Goal: Task Accomplishment & Management: Complete application form

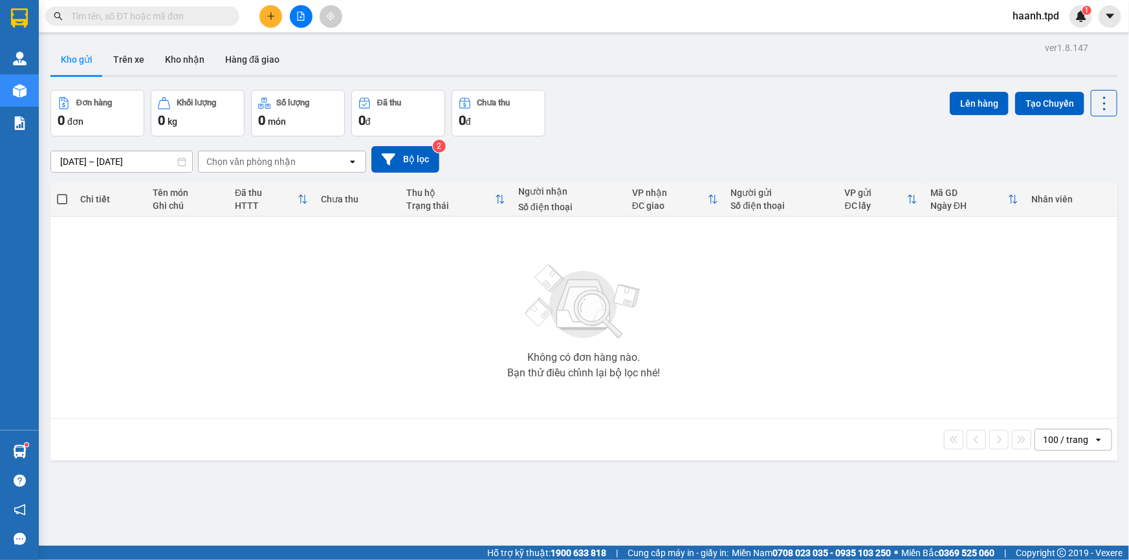
click at [141, 21] on input "text" at bounding box center [147, 16] width 153 height 14
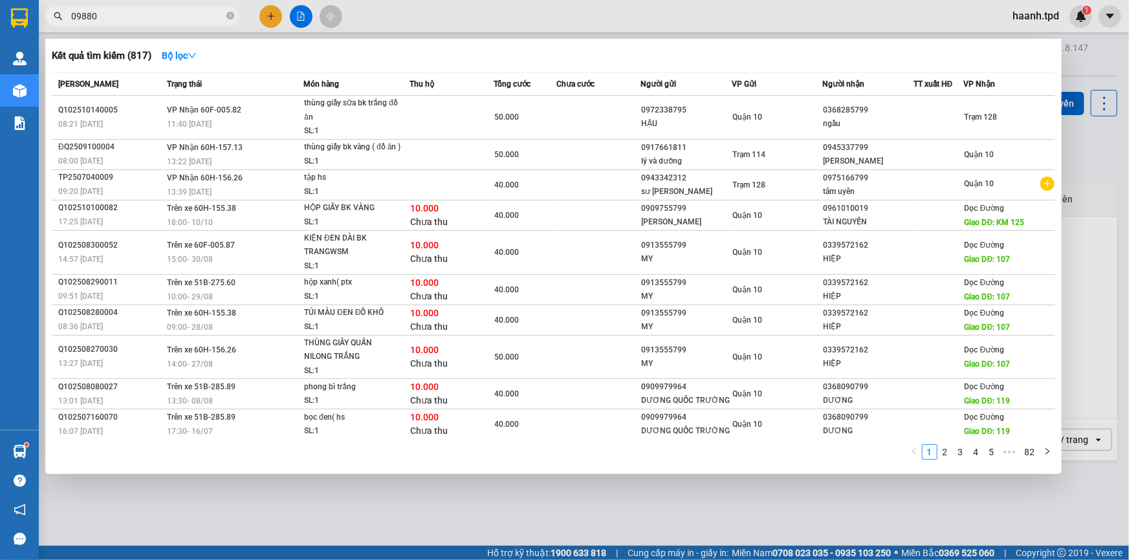
type input "098803"
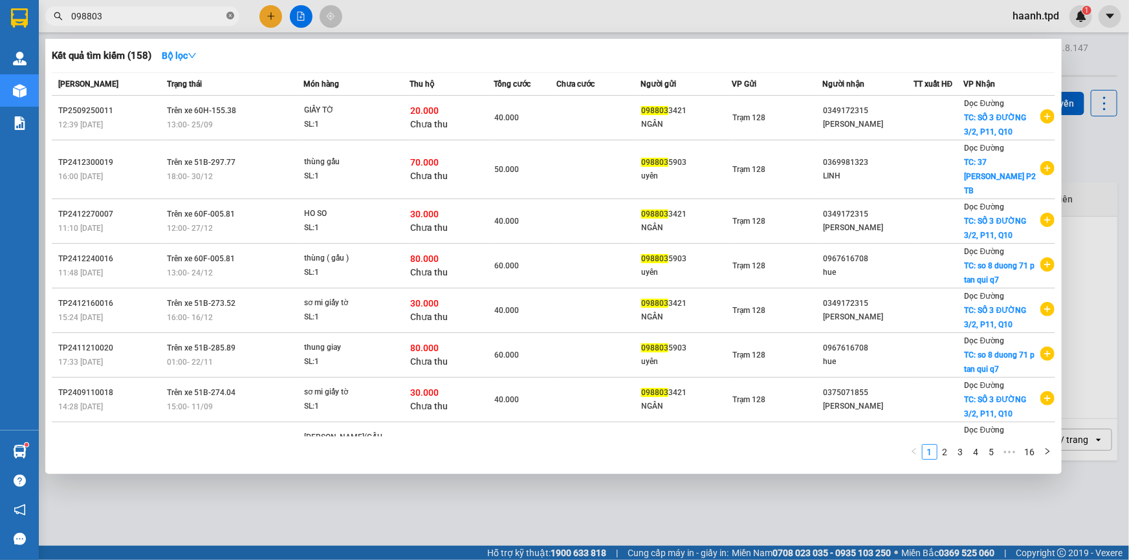
click at [229, 13] on icon "close-circle" at bounding box center [230, 16] width 8 height 8
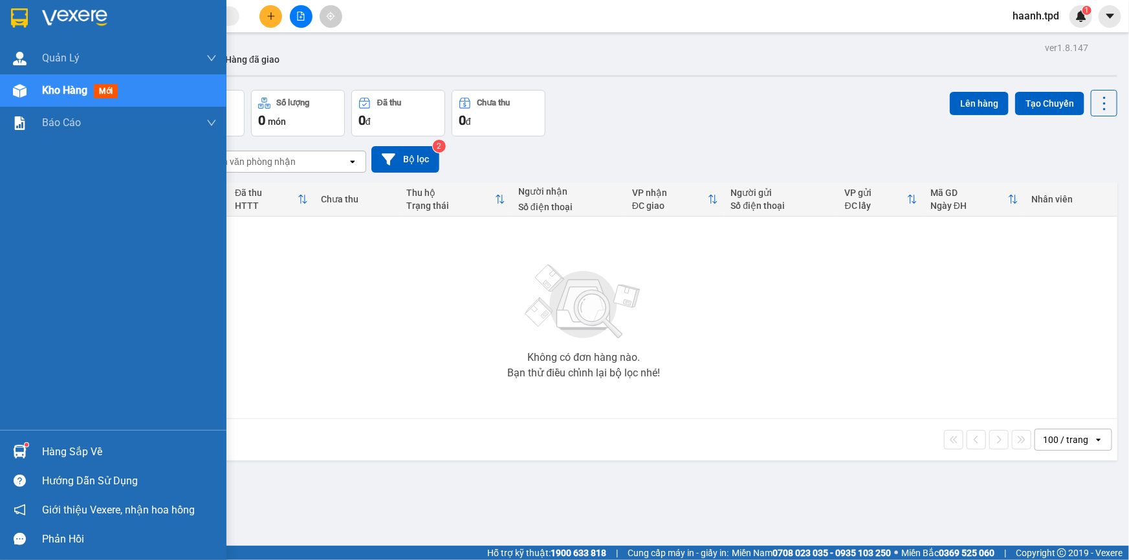
click at [66, 448] on div "Hàng sắp về" at bounding box center [129, 451] width 175 height 19
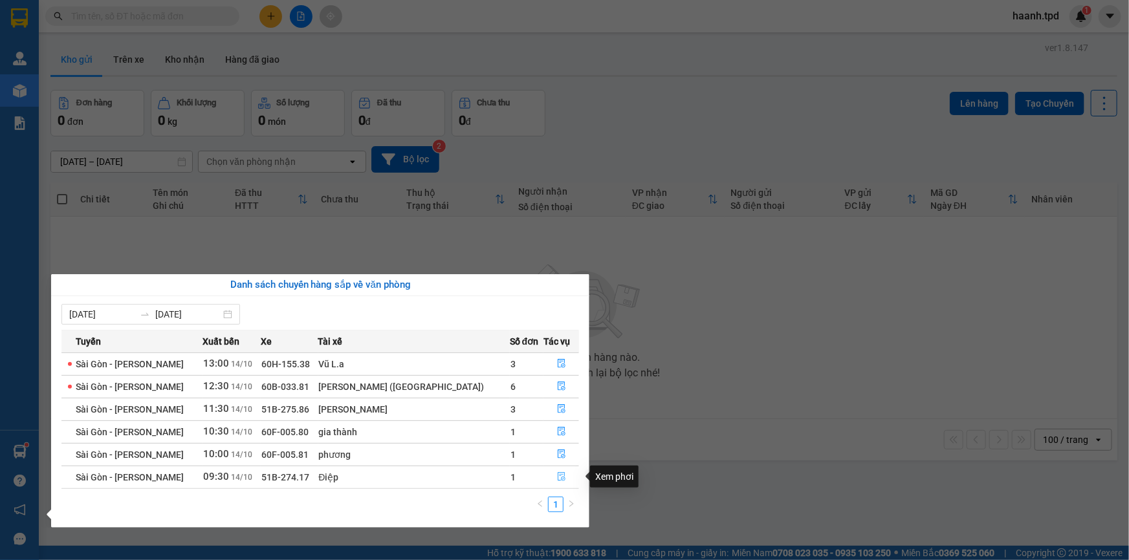
click at [557, 475] on icon "file-done" at bounding box center [561, 476] width 9 height 9
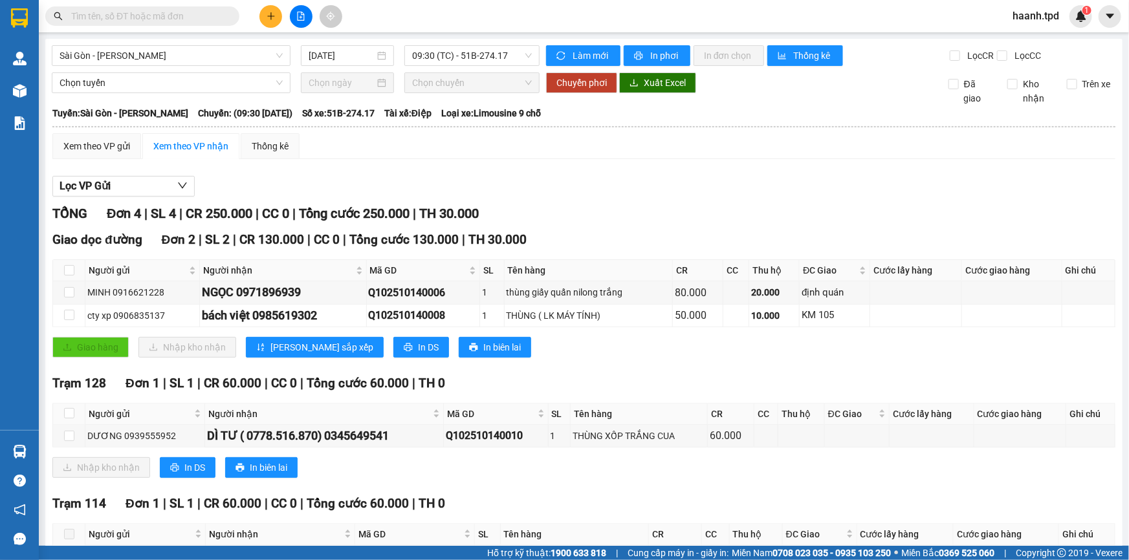
scroll to position [87, 0]
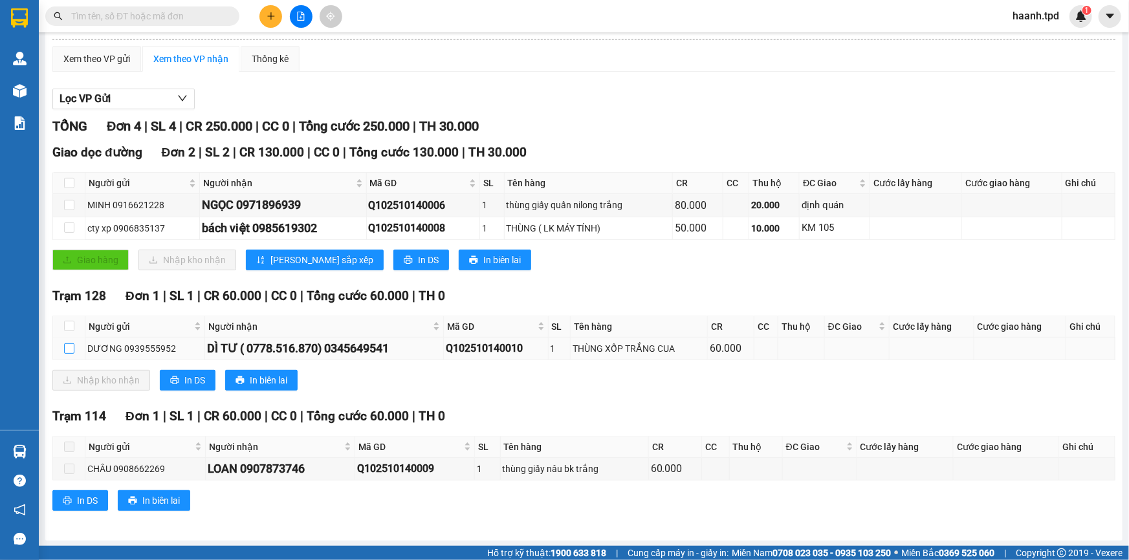
click at [65, 342] on label at bounding box center [69, 349] width 10 height 14
click at [65, 343] on input "checkbox" at bounding box center [69, 348] width 10 height 10
checkbox input "true"
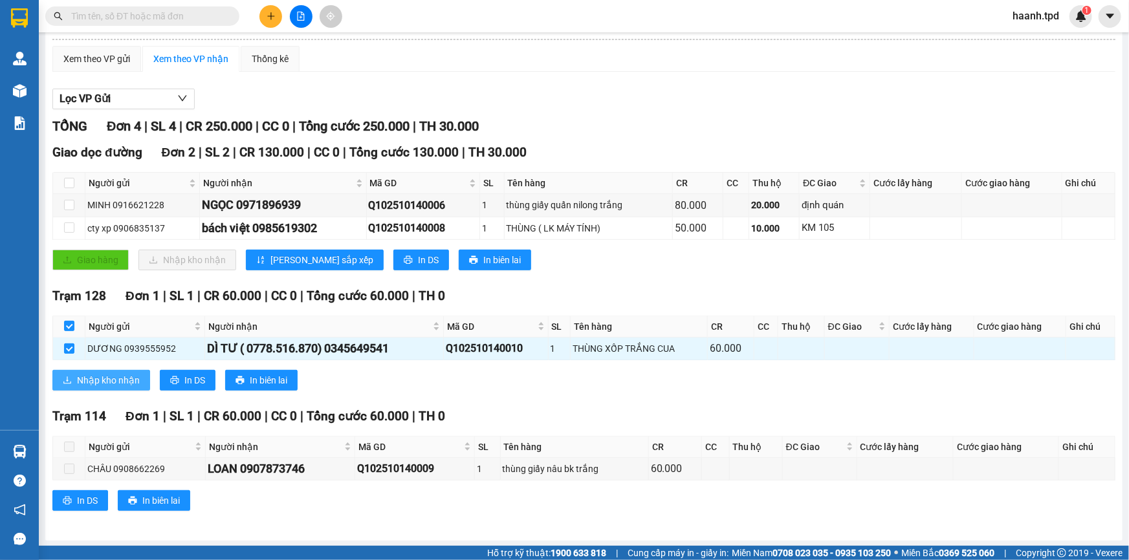
click at [85, 380] on span "Nhập kho nhận" at bounding box center [108, 380] width 63 height 14
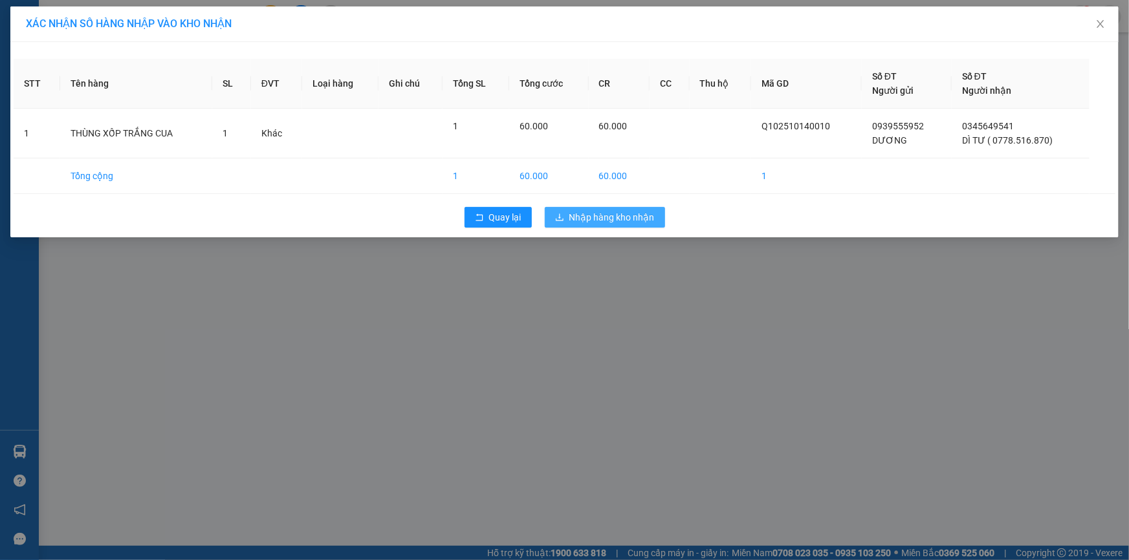
click at [606, 216] on span "Nhập hàng kho nhận" at bounding box center [611, 217] width 85 height 14
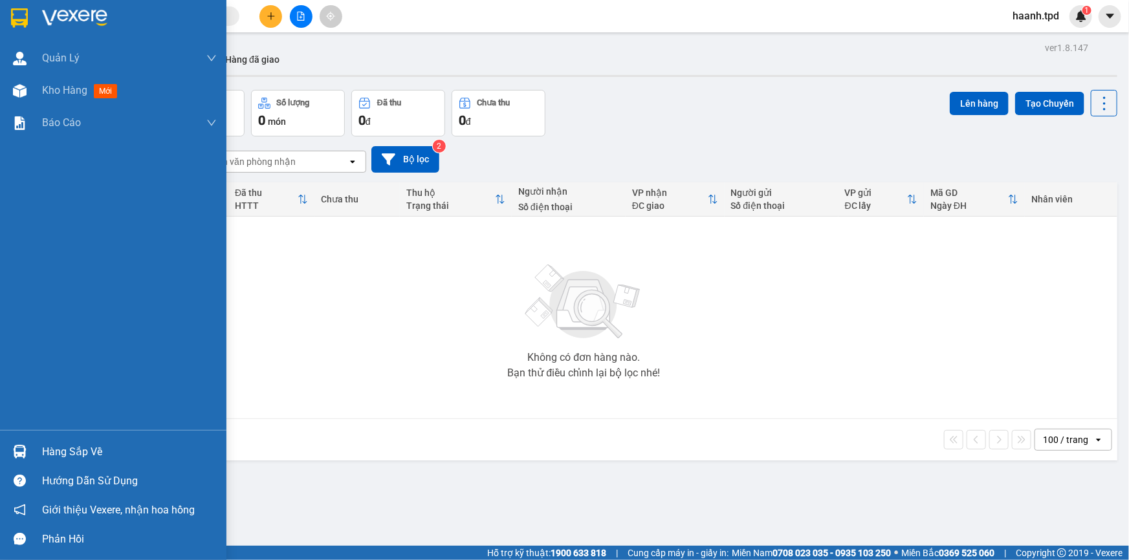
click at [58, 446] on div "Hàng sắp về" at bounding box center [129, 451] width 175 height 19
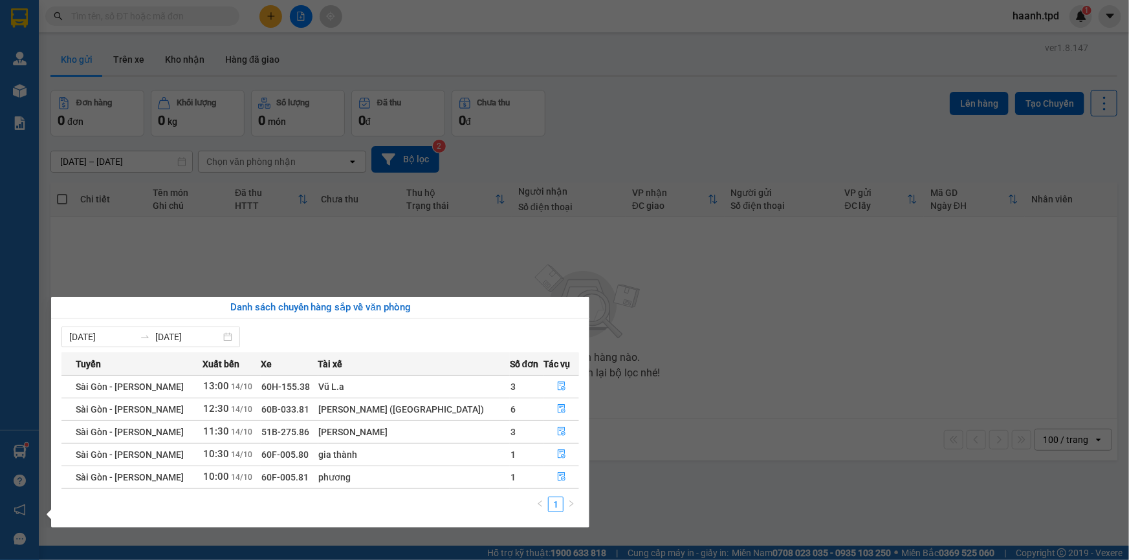
click at [772, 298] on section "Kết quả tìm kiếm ( 158 ) Bộ lọc Mã ĐH Trạng thái Món hàng Thu hộ Tổng cước Chưa…" at bounding box center [564, 280] width 1129 height 560
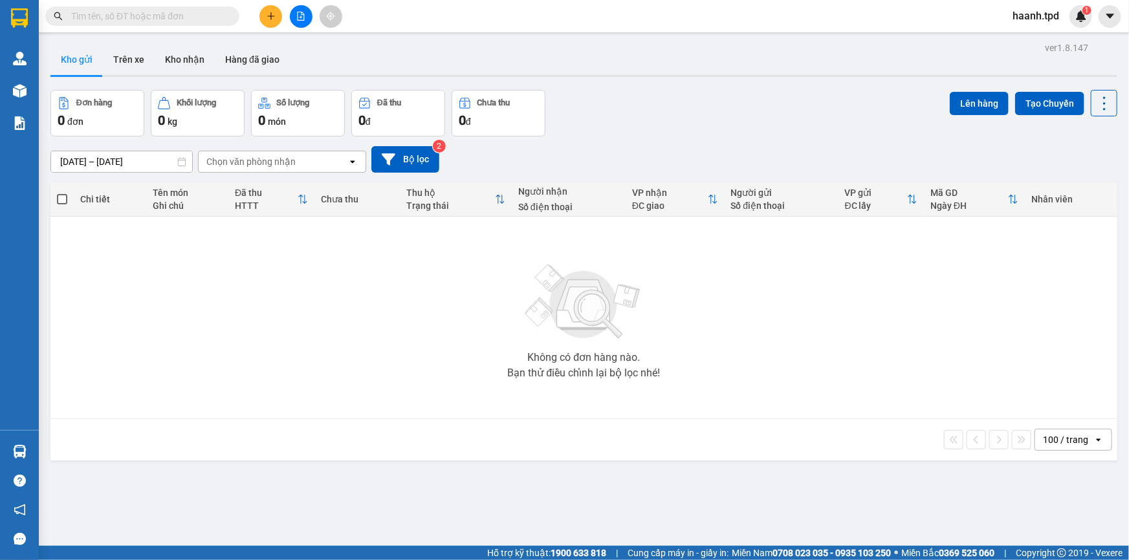
drag, startPoint x: 173, startPoint y: 57, endPoint x: 182, endPoint y: 105, distance: 49.4
click at [173, 58] on button "Kho nhận" at bounding box center [185, 59] width 60 height 31
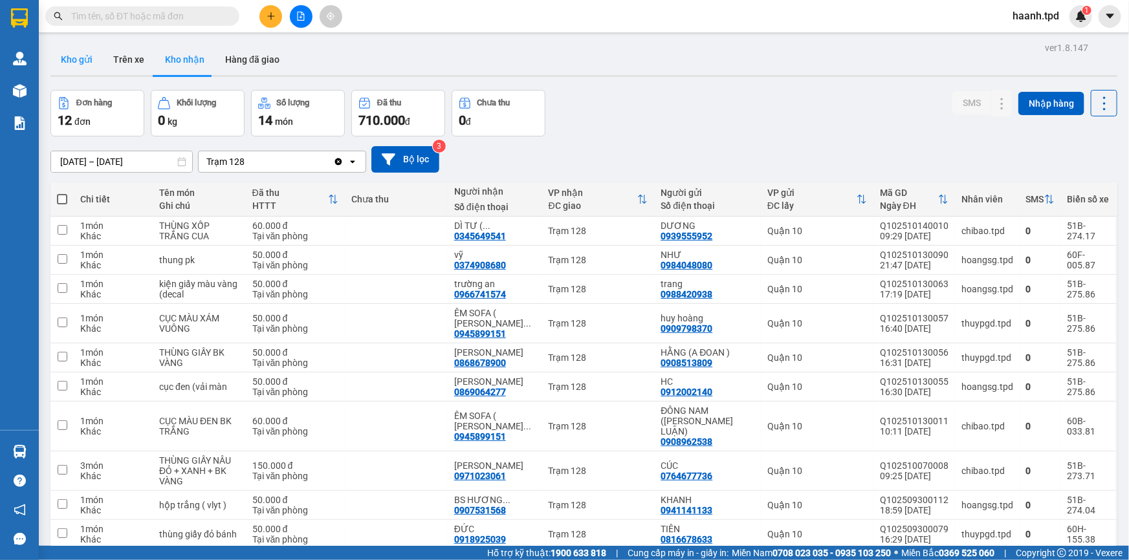
click at [82, 56] on button "Kho gửi" at bounding box center [76, 59] width 52 height 31
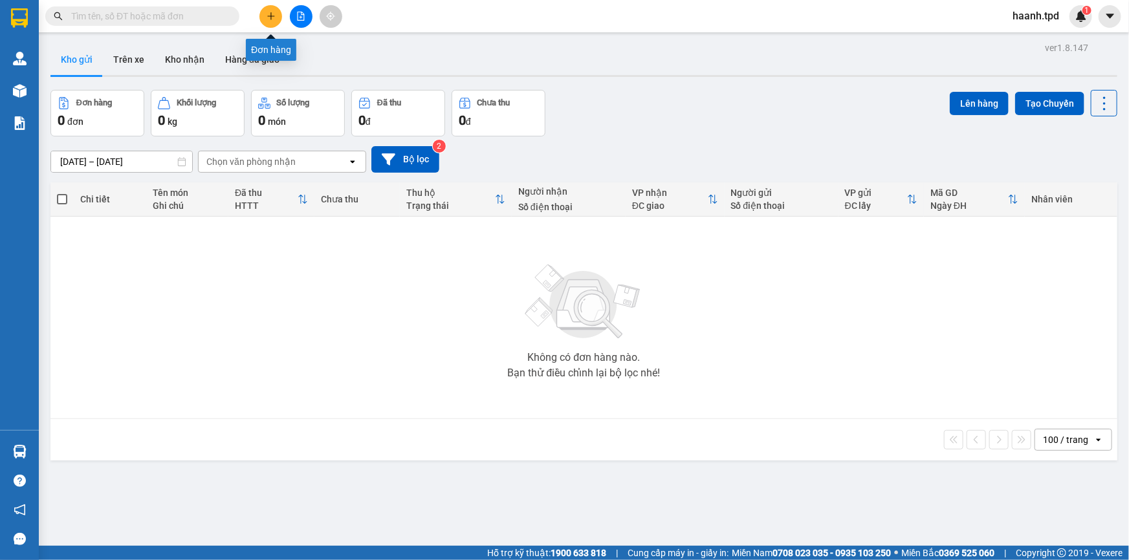
click at [267, 15] on icon "plus" at bounding box center [270, 16] width 9 height 9
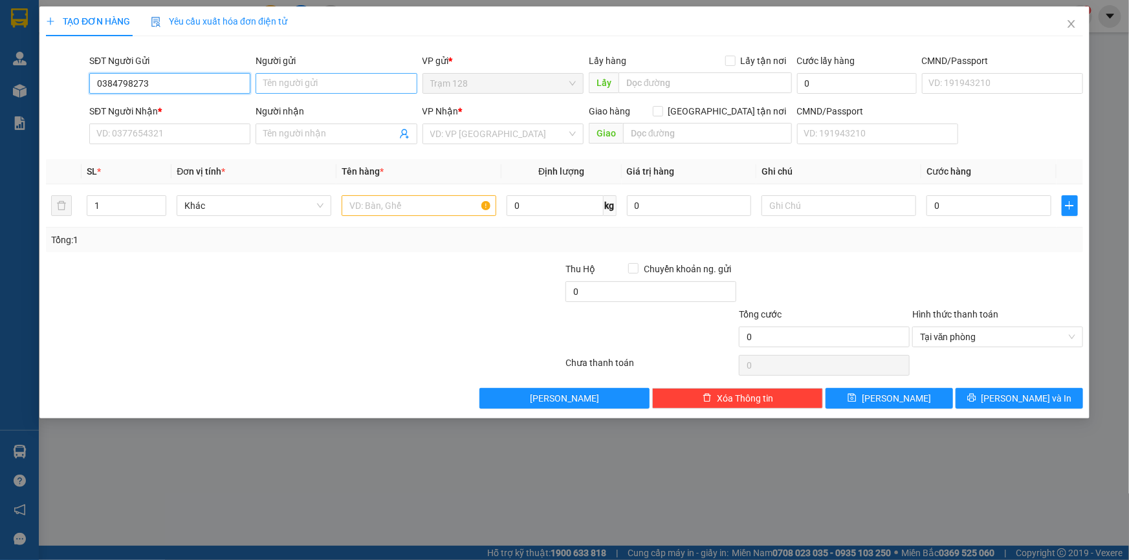
type input "0384798273"
click at [332, 88] on input "Người gửi" at bounding box center [336, 83] width 161 height 21
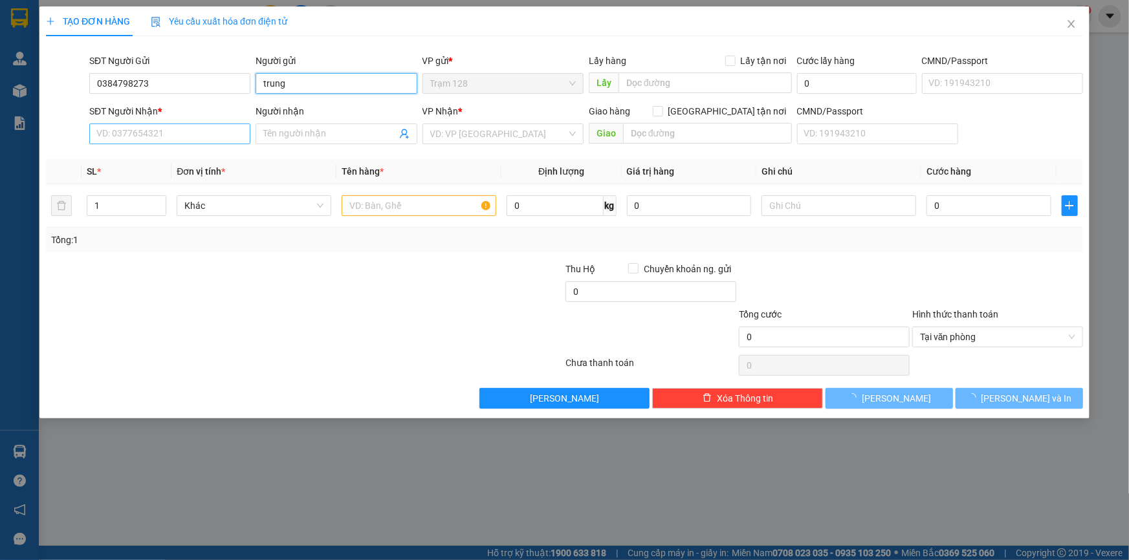
type input "trung"
click at [194, 133] on input "SĐT Người Nhận *" at bounding box center [169, 134] width 161 height 21
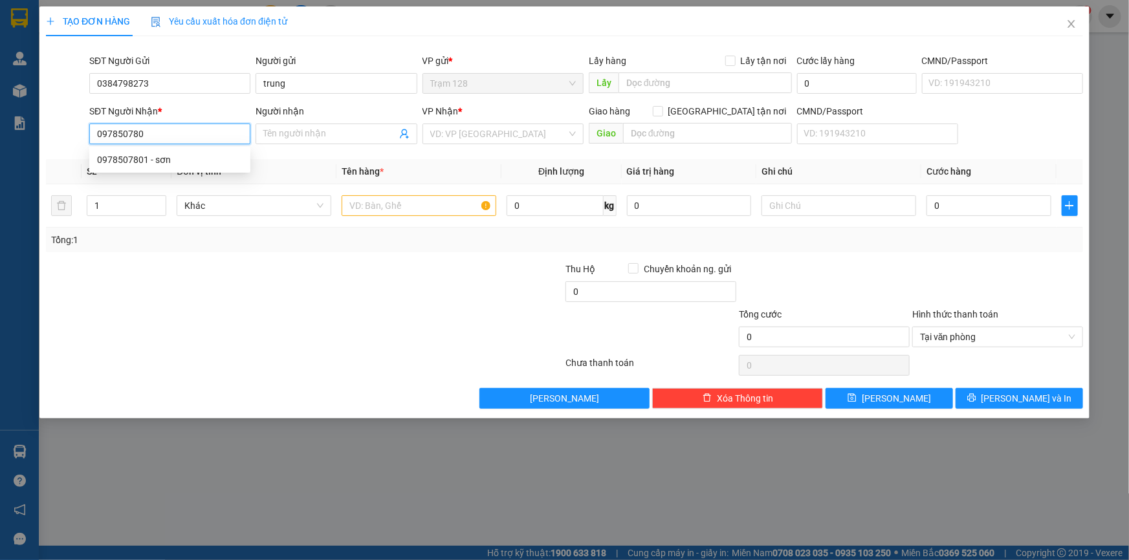
type input "0978507801"
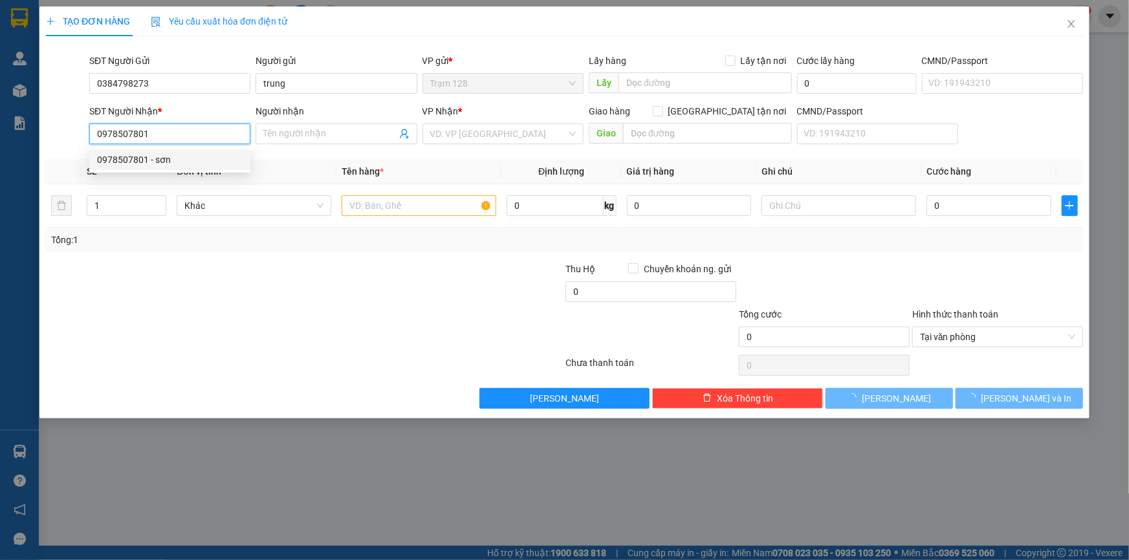
click at [206, 163] on div "0978507801 - sơn" at bounding box center [170, 160] width 146 height 14
type input "sơn"
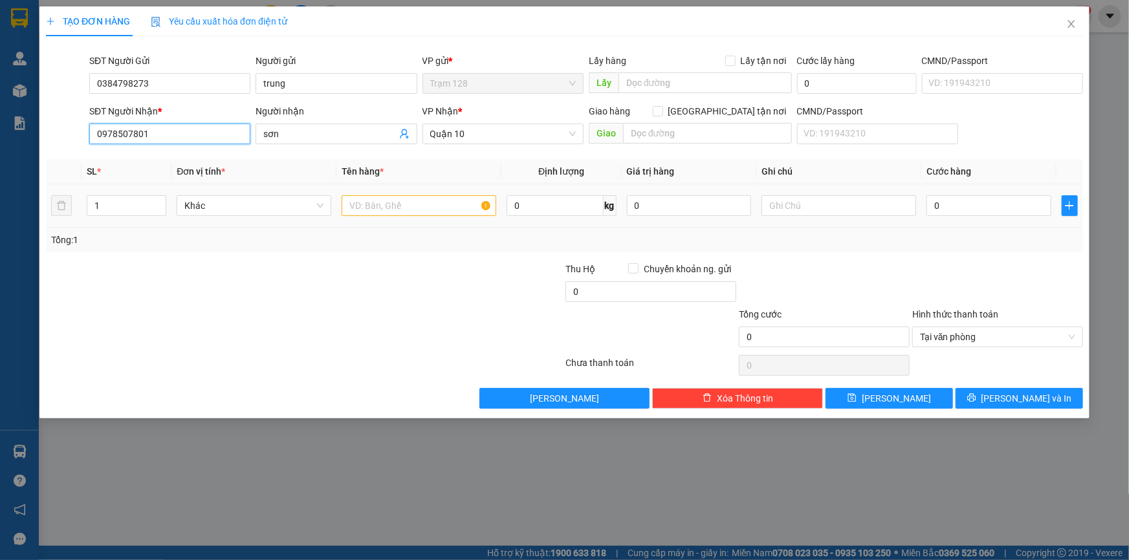
type input "0978507801"
click at [369, 205] on input "text" at bounding box center [419, 205] width 155 height 21
type input "o"
type input "ọ"
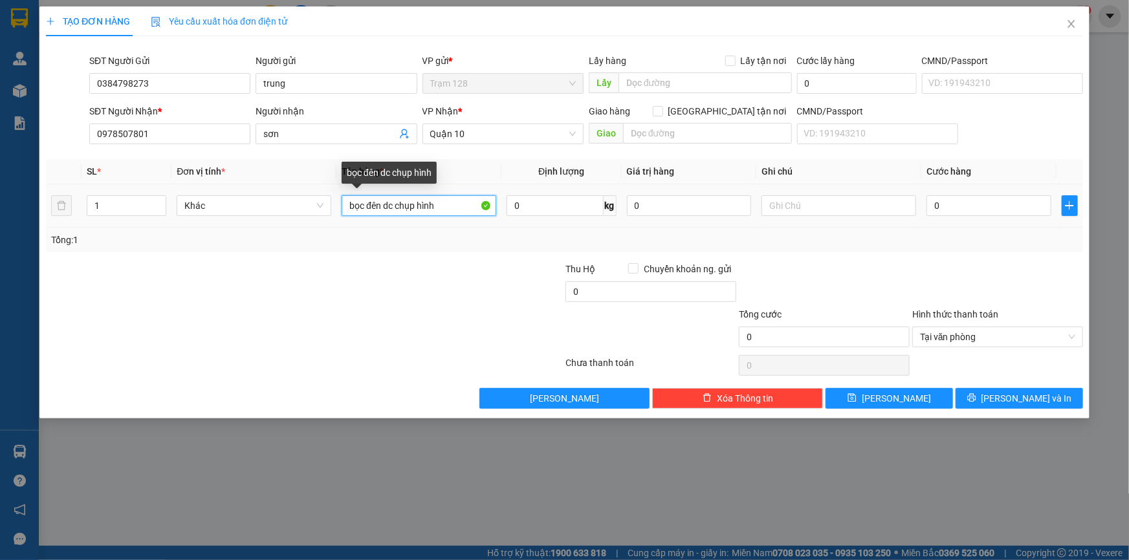
click at [389, 203] on input "bọc đên dc chụp hình" at bounding box center [419, 205] width 155 height 21
type input "bọc đên d/c chụp hình"
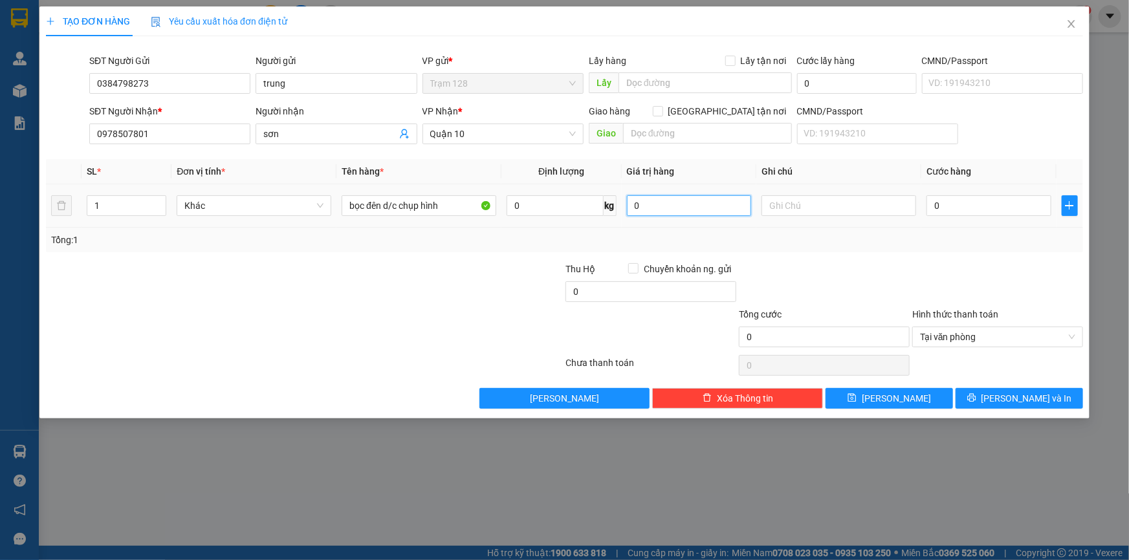
click at [681, 215] on input "0" at bounding box center [689, 205] width 125 height 21
type input "100.000"
type input "04"
type input "4"
type input "040"
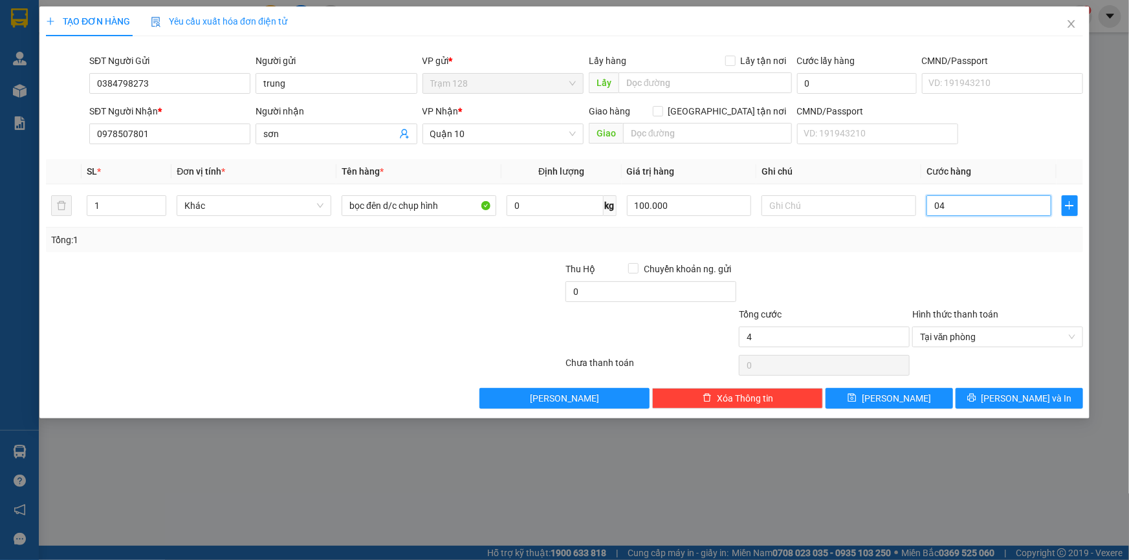
type input "40"
type input "40.000"
click at [1024, 400] on span "[PERSON_NAME] và In" at bounding box center [1026, 398] width 91 height 14
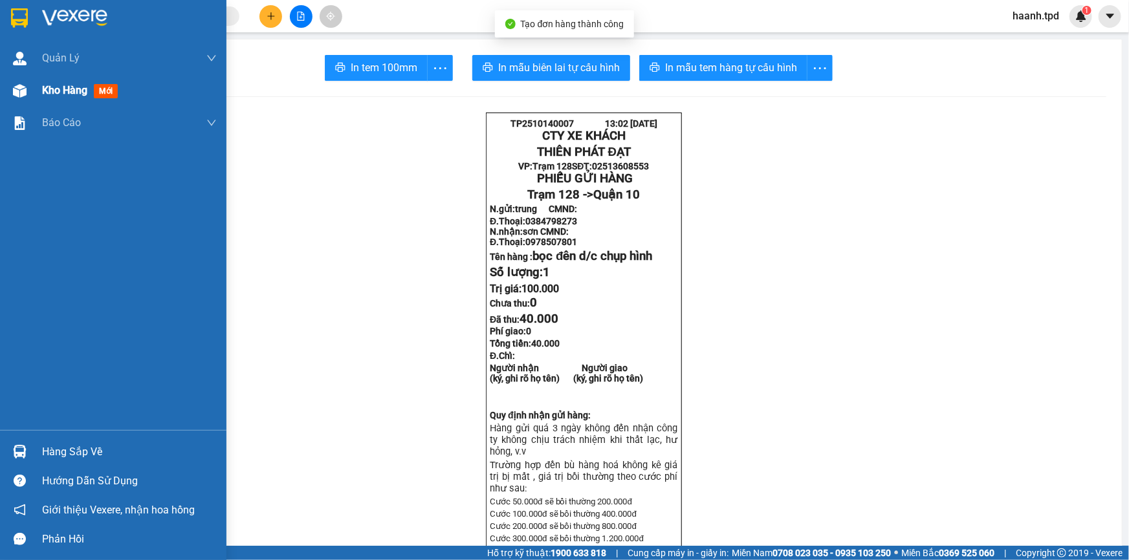
click at [34, 95] on div "Kho hàng mới" at bounding box center [113, 90] width 226 height 32
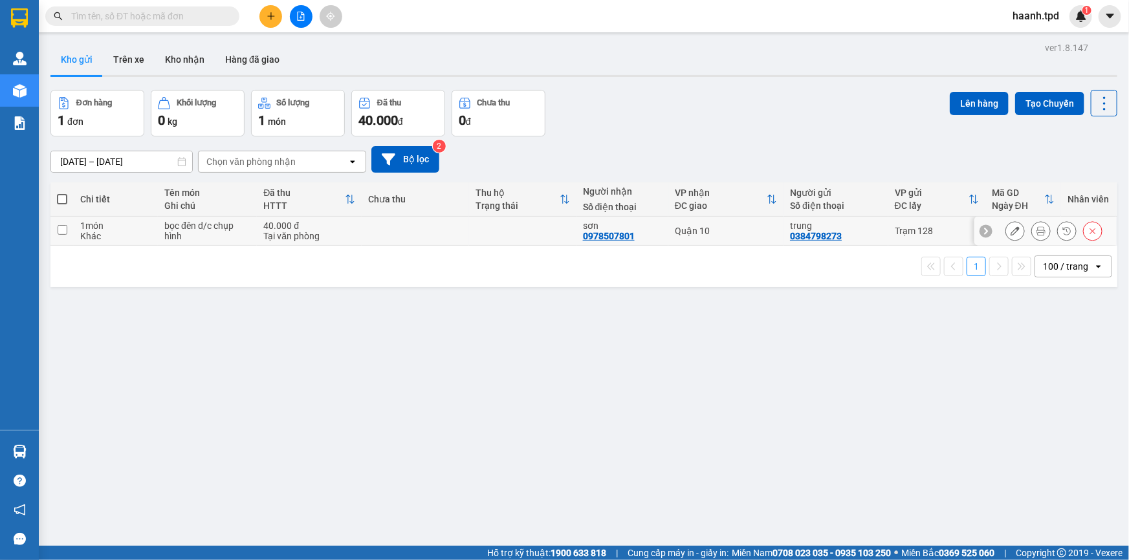
click at [1016, 233] on div at bounding box center [1053, 230] width 97 height 19
click at [1012, 228] on button at bounding box center [1015, 231] width 18 height 23
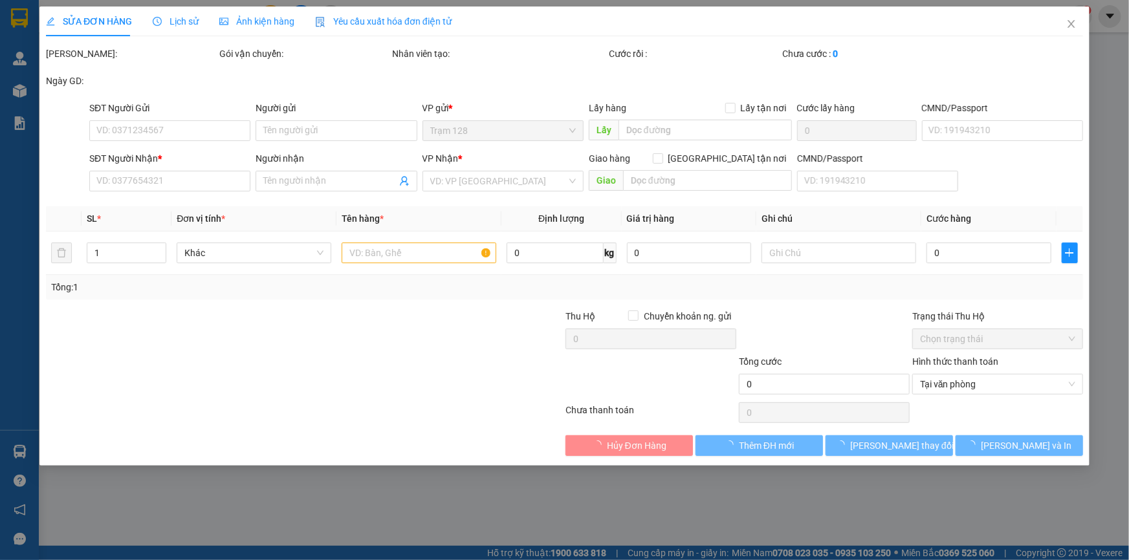
type input "0384798273"
type input "trung"
type input "0978507801"
type input "sơn"
type input "40.000"
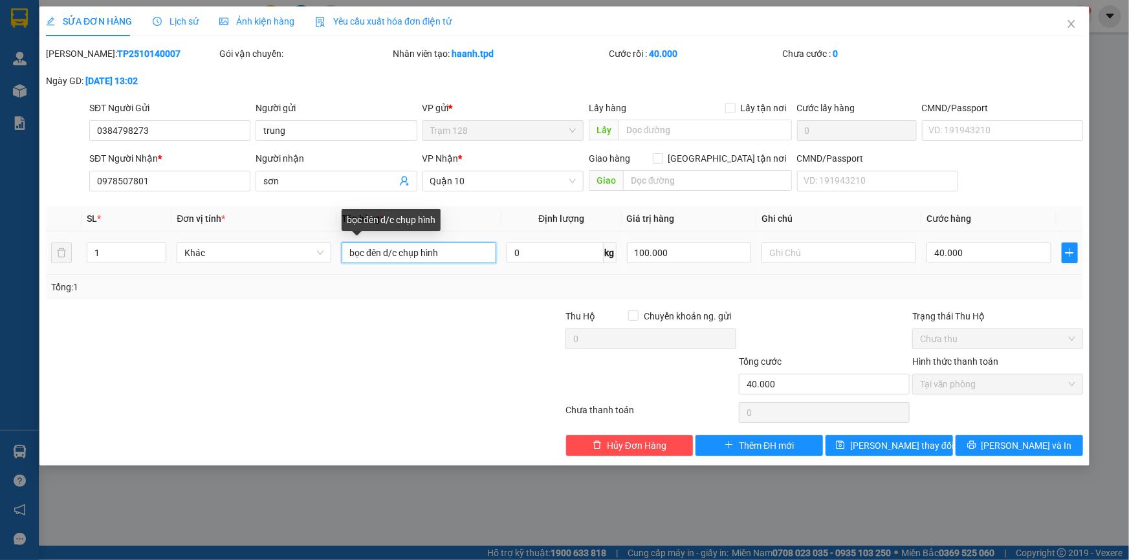
click at [373, 248] on input "bọc đên d/c chụp hình" at bounding box center [419, 253] width 155 height 21
click at [380, 252] on input "bọc đên d/c chụp hình" at bounding box center [419, 253] width 155 height 21
type input "bọc đen d/c chụp hình"
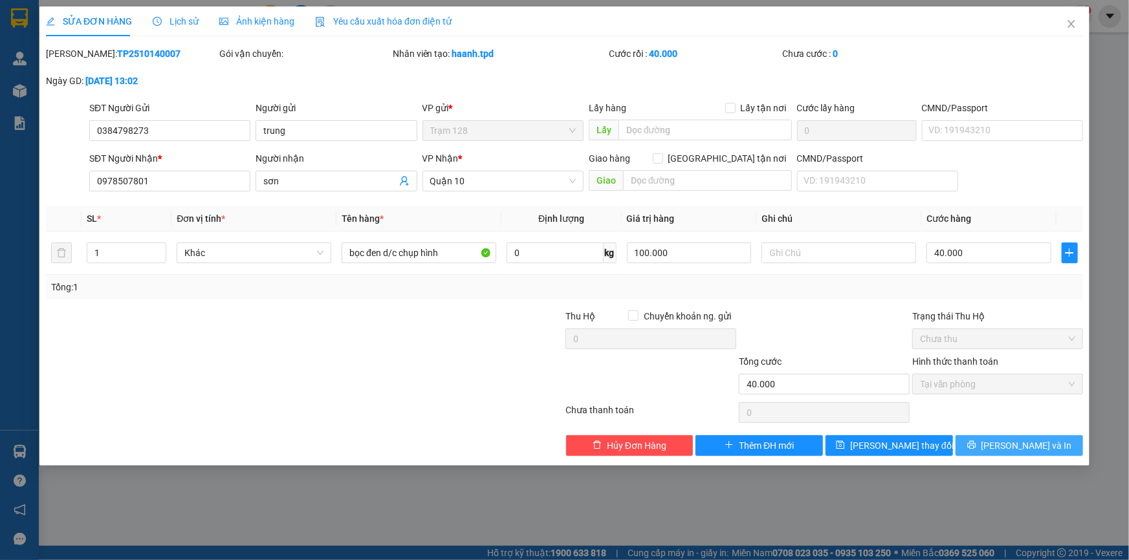
click at [976, 443] on icon "printer" at bounding box center [971, 444] width 9 height 9
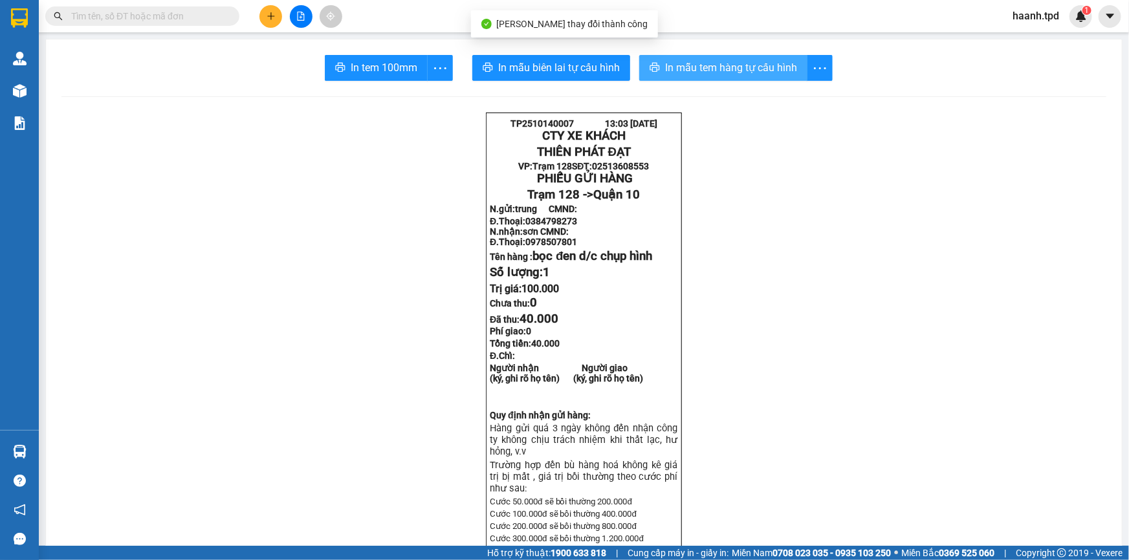
click at [700, 71] on span "In mẫu tem hàng tự cấu hình" at bounding box center [731, 68] width 132 height 16
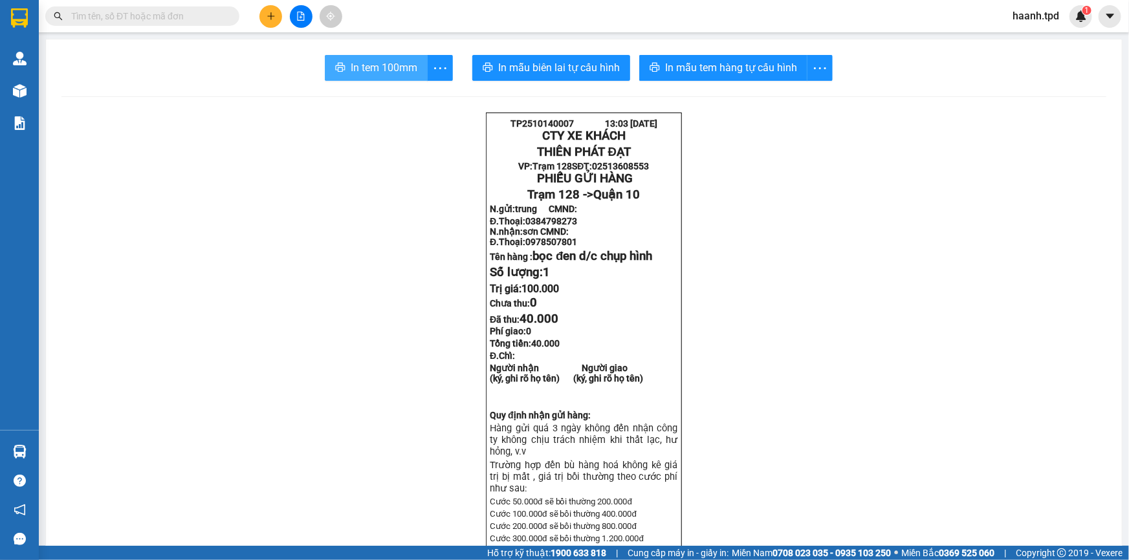
click at [367, 55] on button "In tem 100mm" at bounding box center [376, 68] width 103 height 26
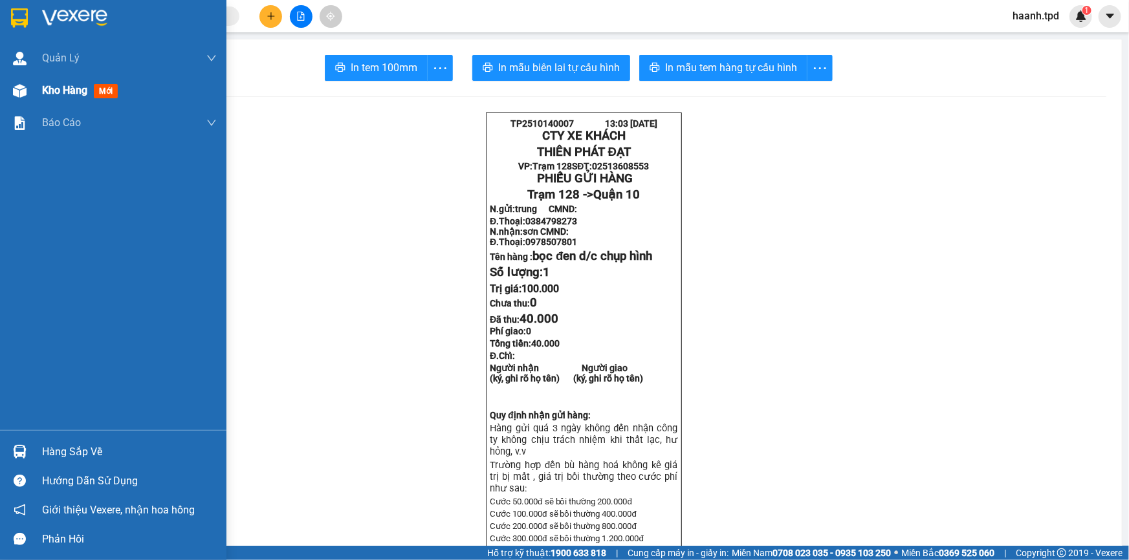
click at [45, 98] on div "Kho hàng mới" at bounding box center [82, 90] width 81 height 16
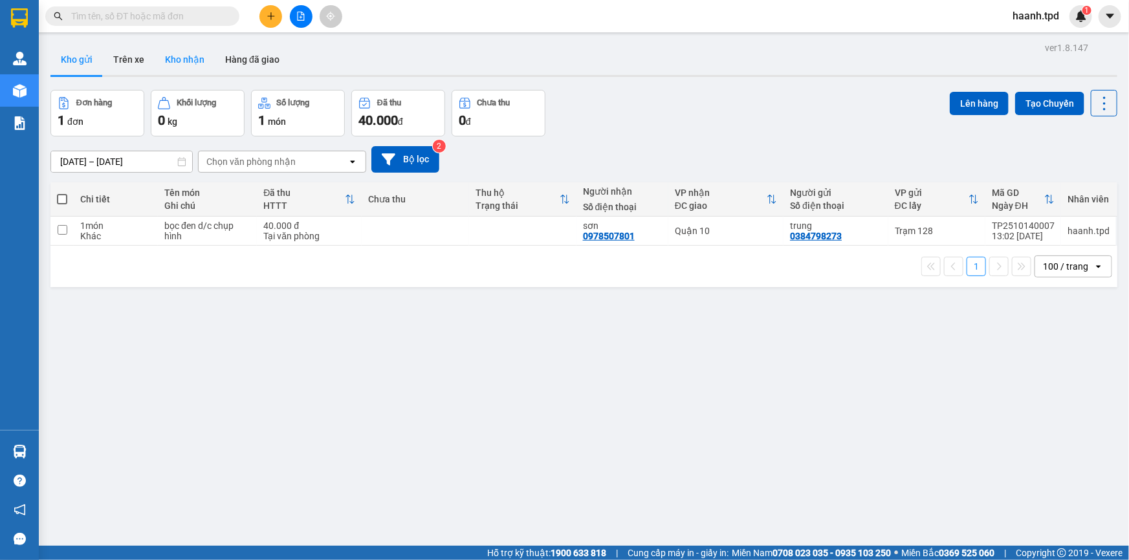
click at [179, 62] on button "Kho nhận" at bounding box center [185, 59] width 60 height 31
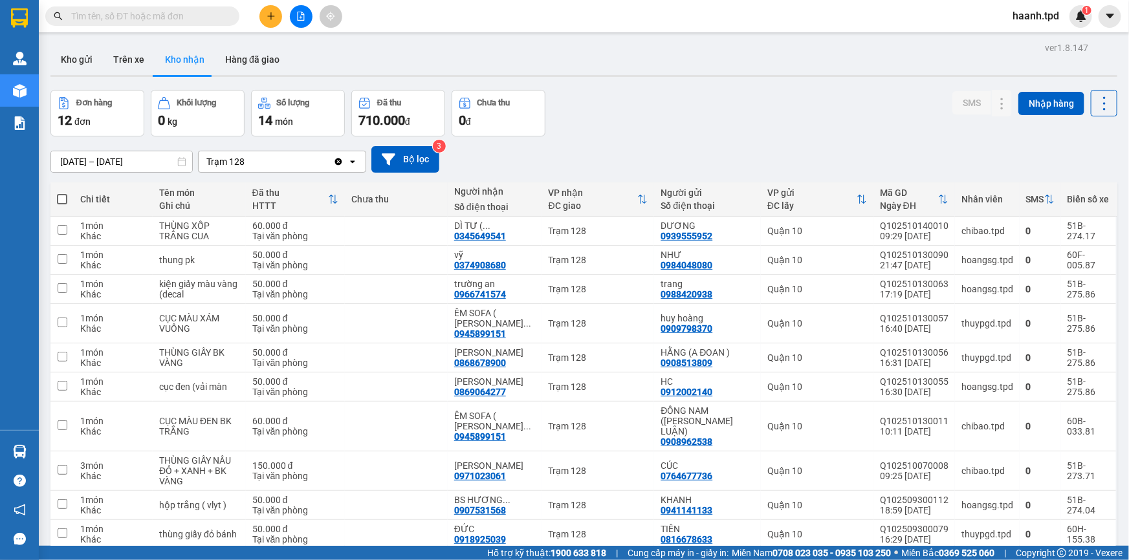
click at [713, 133] on div "Đơn hàng 12 đơn Khối lượng 0 kg Số lượng 14 món Đã thu 710.000 đ Chưa thu 0 đ S…" at bounding box center [583, 113] width 1067 height 47
click at [72, 56] on button "Kho gửi" at bounding box center [76, 59] width 52 height 31
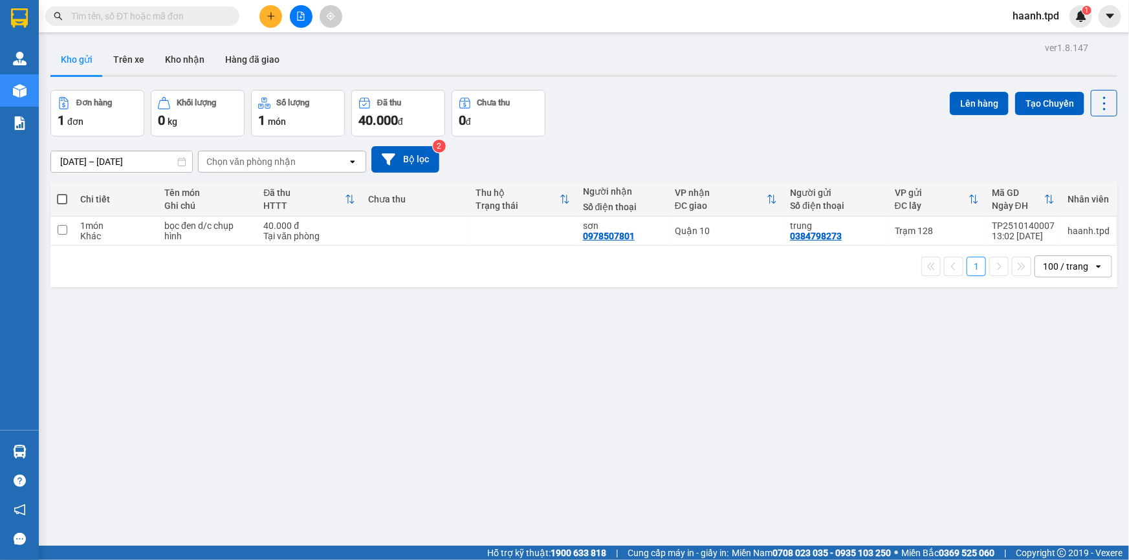
click at [303, 21] on button at bounding box center [301, 16] width 23 height 23
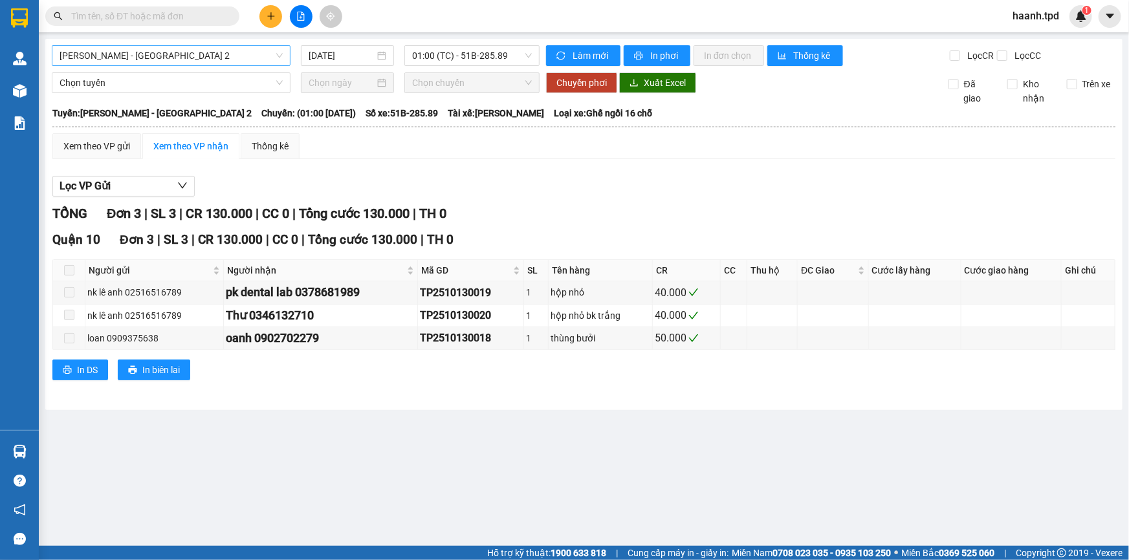
click at [156, 60] on span "[PERSON_NAME] - [GEOGRAPHIC_DATA] 2" at bounding box center [171, 55] width 223 height 19
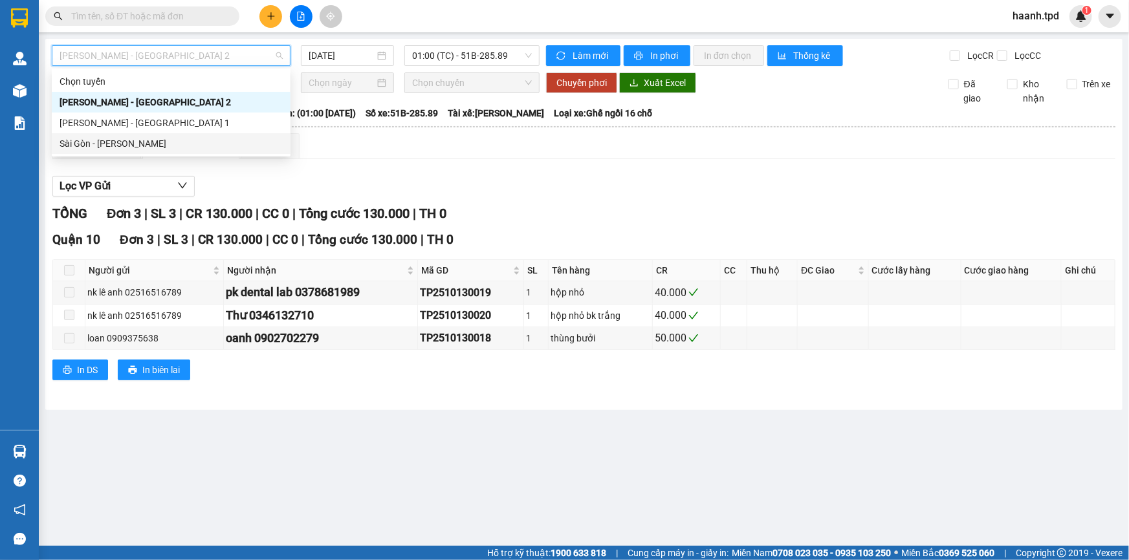
drag, startPoint x: 110, startPoint y: 145, endPoint x: 368, endPoint y: 72, distance: 268.2
click at [110, 144] on div "Sài Gòn - [PERSON_NAME]" at bounding box center [171, 143] width 223 height 14
type input "[DATE]"
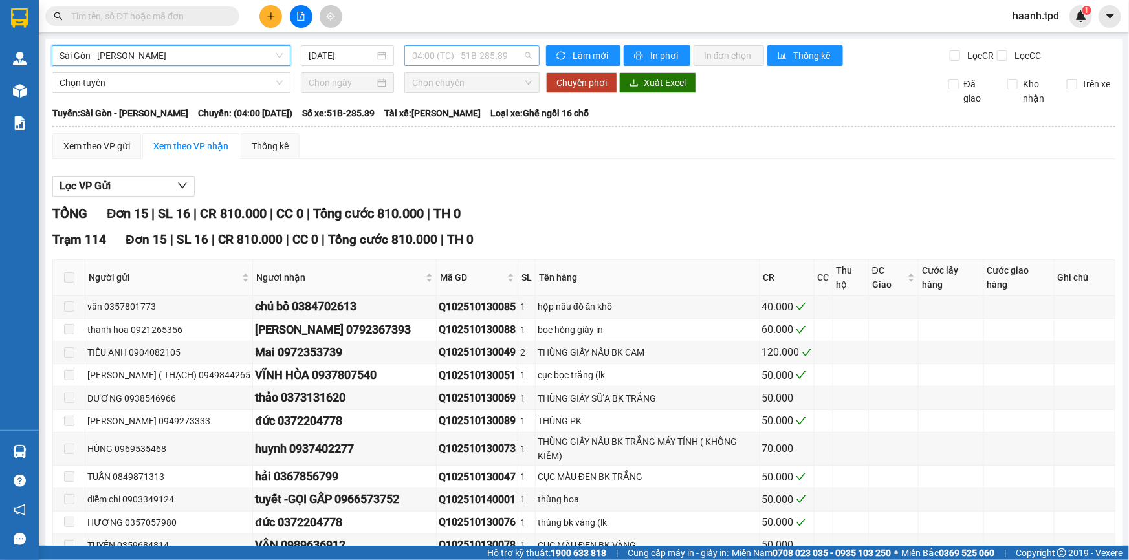
click at [427, 54] on span "04:00 (TC) - 51B-285.89" at bounding box center [472, 55] width 120 height 19
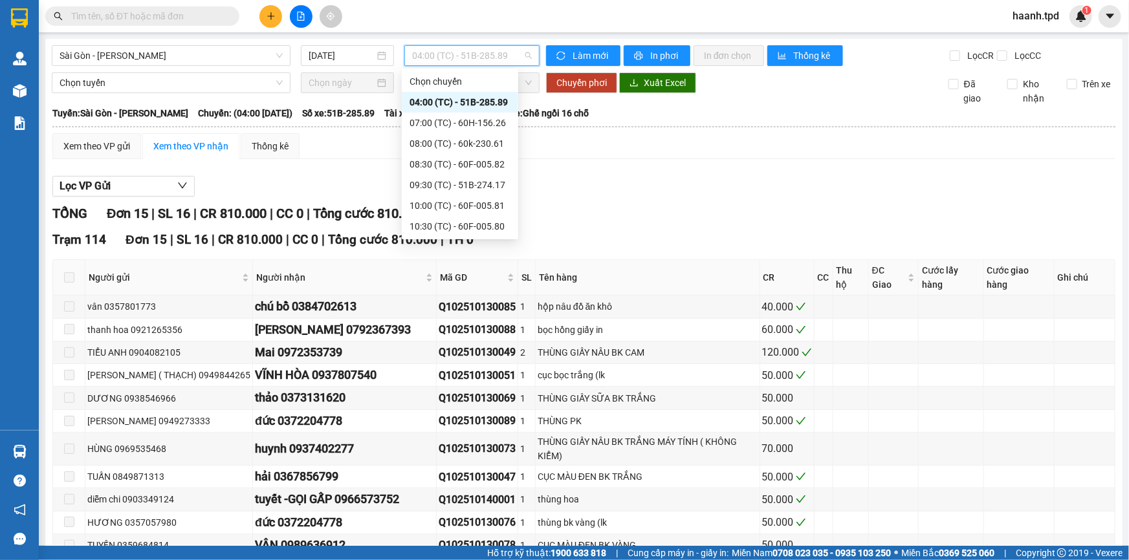
scroll to position [61, 0]
click at [475, 137] on div "10:00 (TC) - 60F-005.81" at bounding box center [459, 144] width 101 height 14
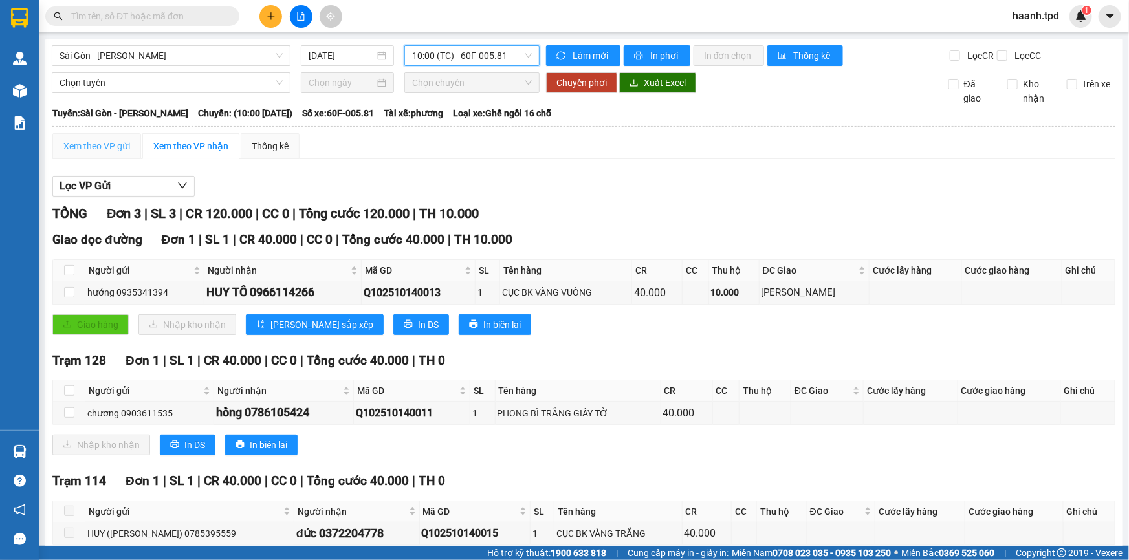
click at [109, 135] on div "Xem theo VP gửi" at bounding box center [96, 146] width 89 height 26
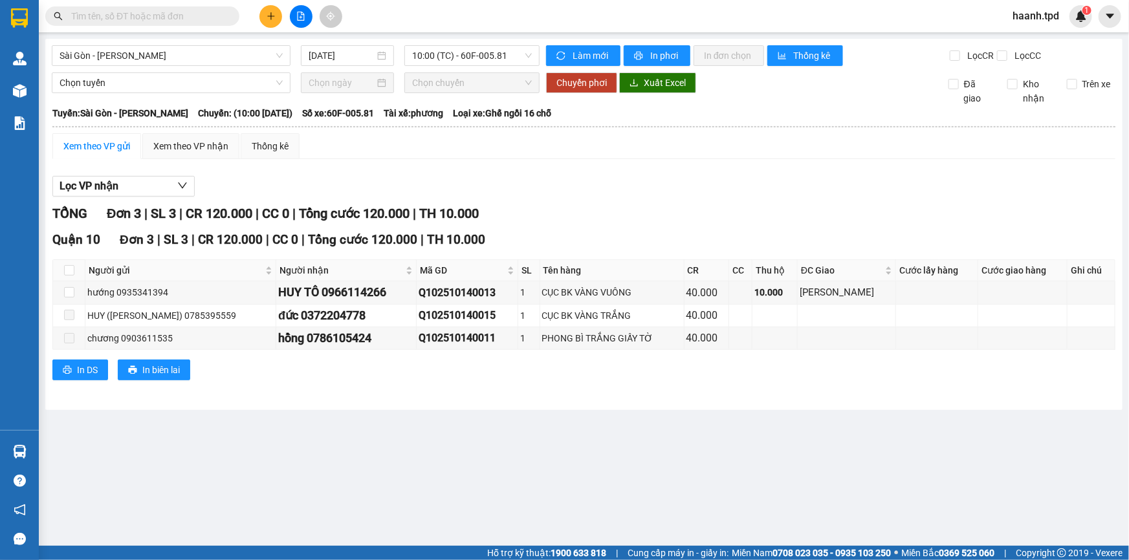
drag, startPoint x: 198, startPoint y: 22, endPoint x: 204, endPoint y: 34, distance: 13.3
click at [197, 24] on span at bounding box center [142, 15] width 194 height 19
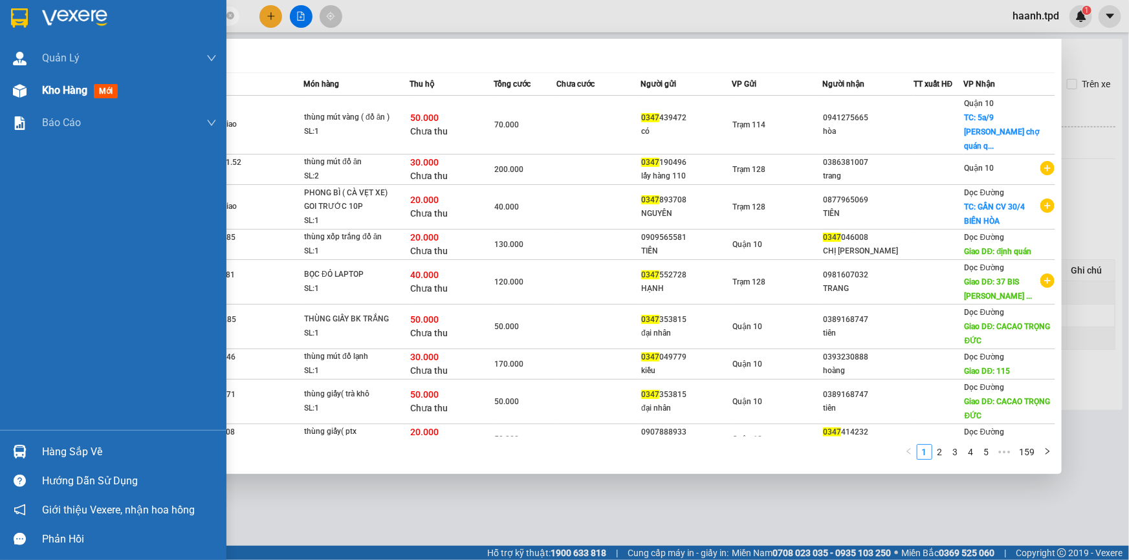
type input "0347"
click at [39, 91] on div "Kho hàng mới" at bounding box center [113, 90] width 226 height 32
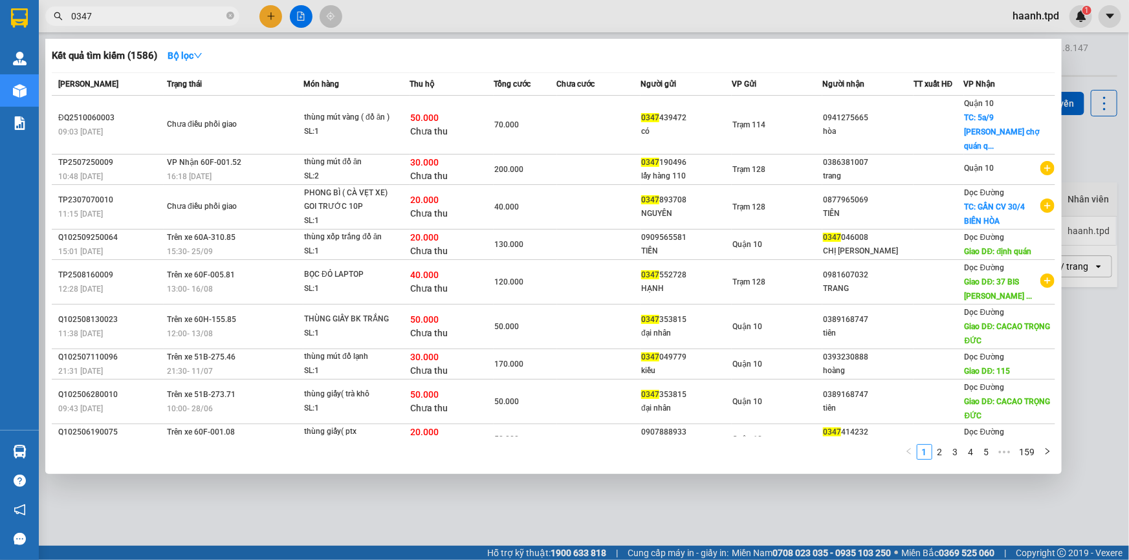
click at [909, 506] on div at bounding box center [564, 280] width 1129 height 560
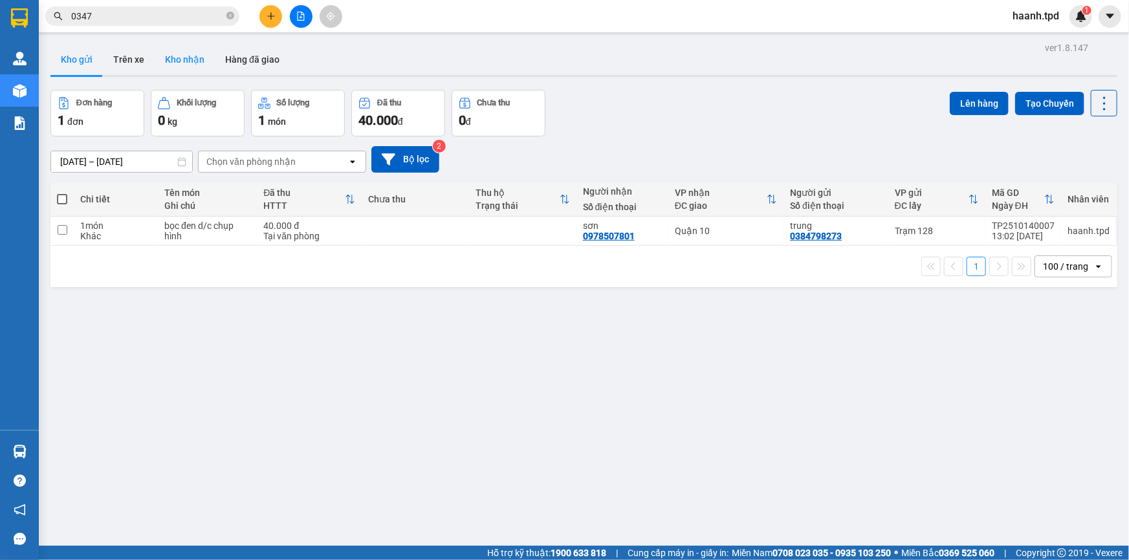
click at [185, 65] on button "Kho nhận" at bounding box center [185, 59] width 60 height 31
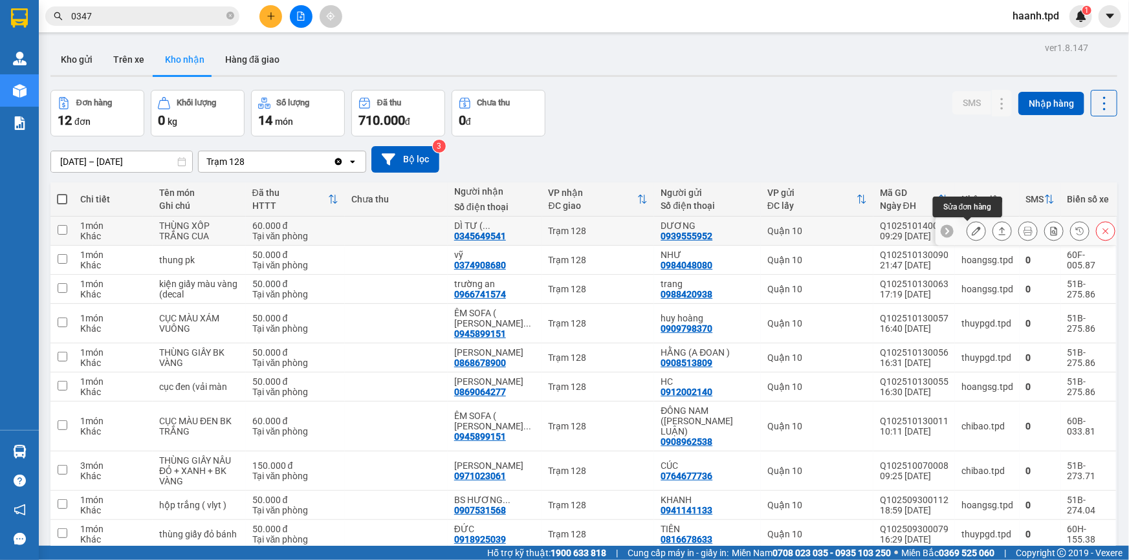
click at [967, 235] on button at bounding box center [976, 231] width 18 height 23
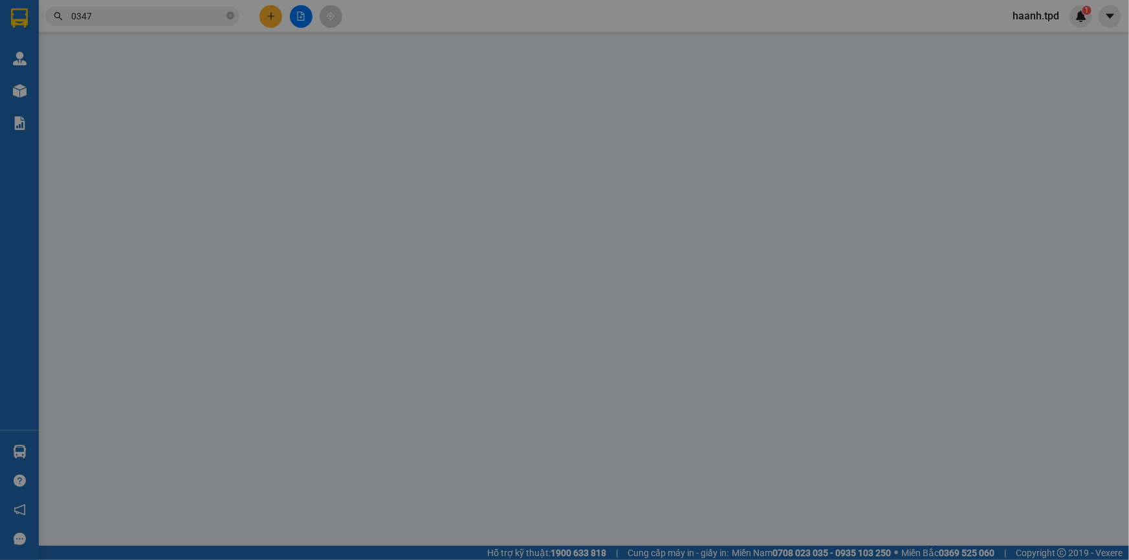
type input "0939555952"
type input "DƯƠNG"
type input "0345649541"
type input "DÌ TƯ ( 0778.516.870)"
type input "60.000"
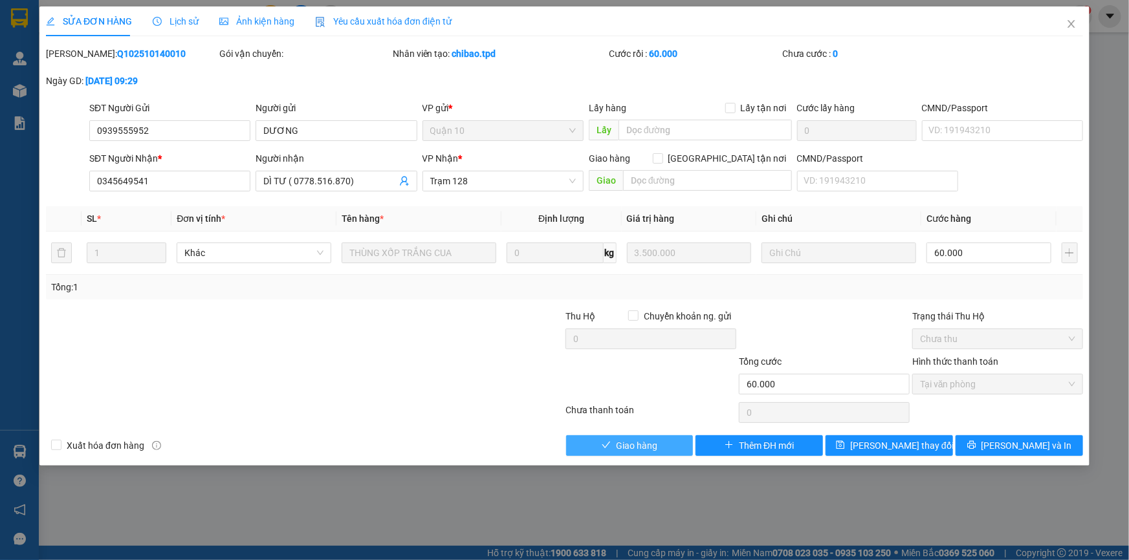
click at [633, 447] on span "Giao hàng" at bounding box center [636, 446] width 41 height 14
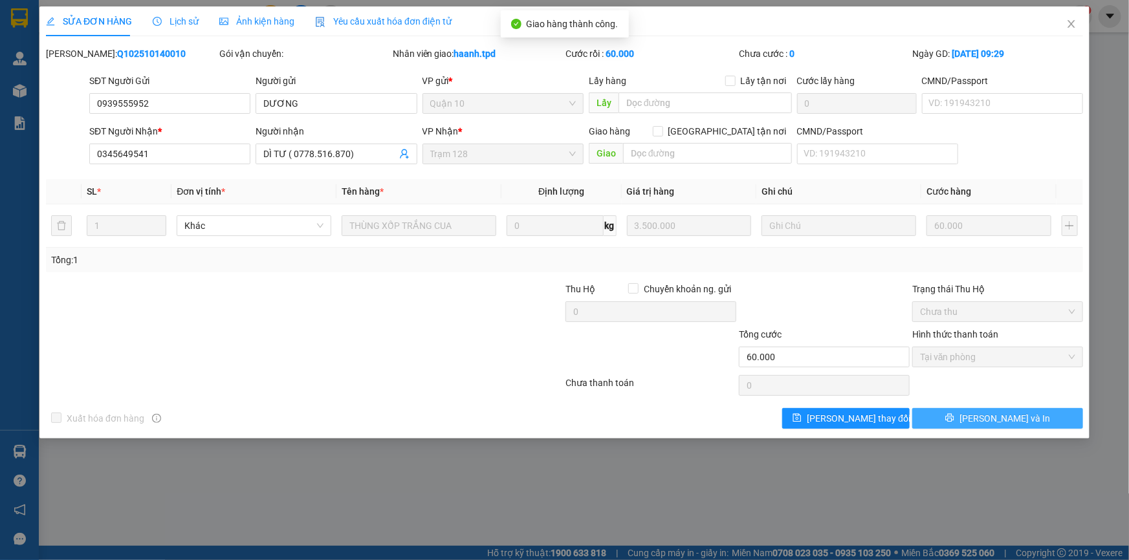
click at [1012, 419] on span "[PERSON_NAME] và In" at bounding box center [1004, 418] width 91 height 14
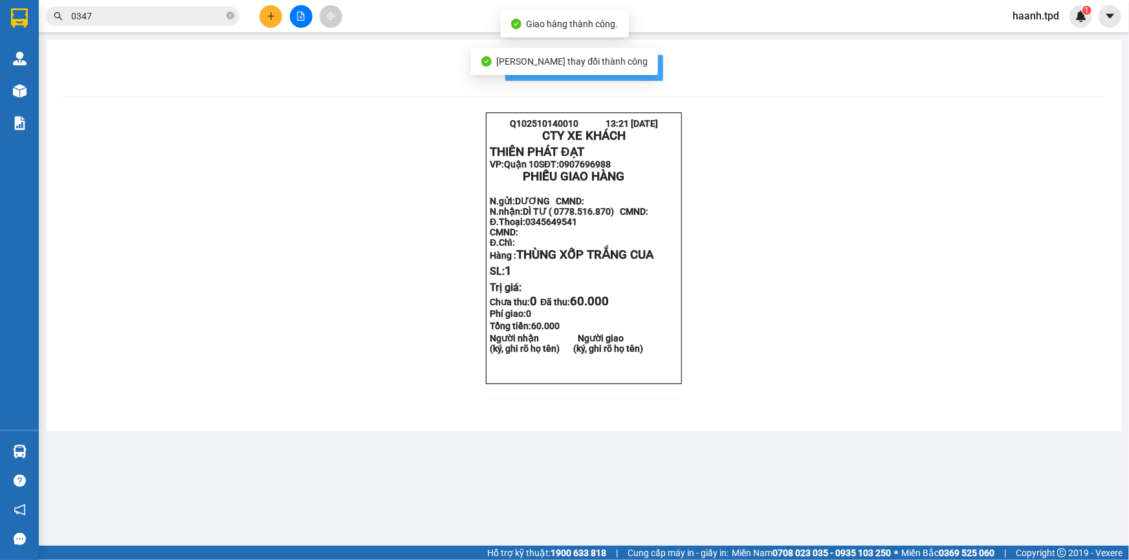
click at [653, 67] on button "In mẫu biên lai tự cấu hình" at bounding box center [584, 68] width 158 height 26
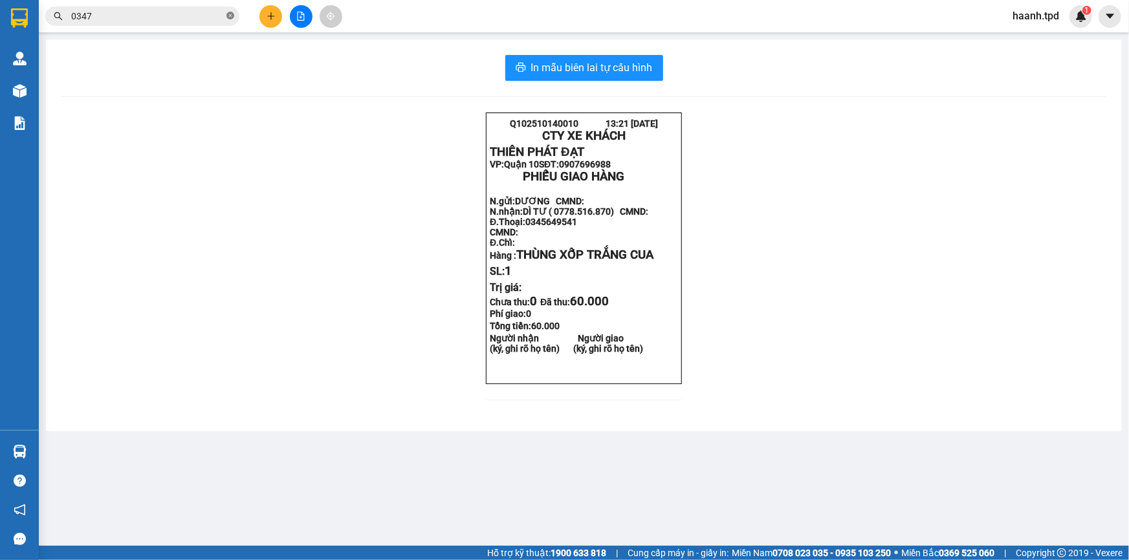
click at [228, 14] on icon "close-circle" at bounding box center [230, 16] width 8 height 8
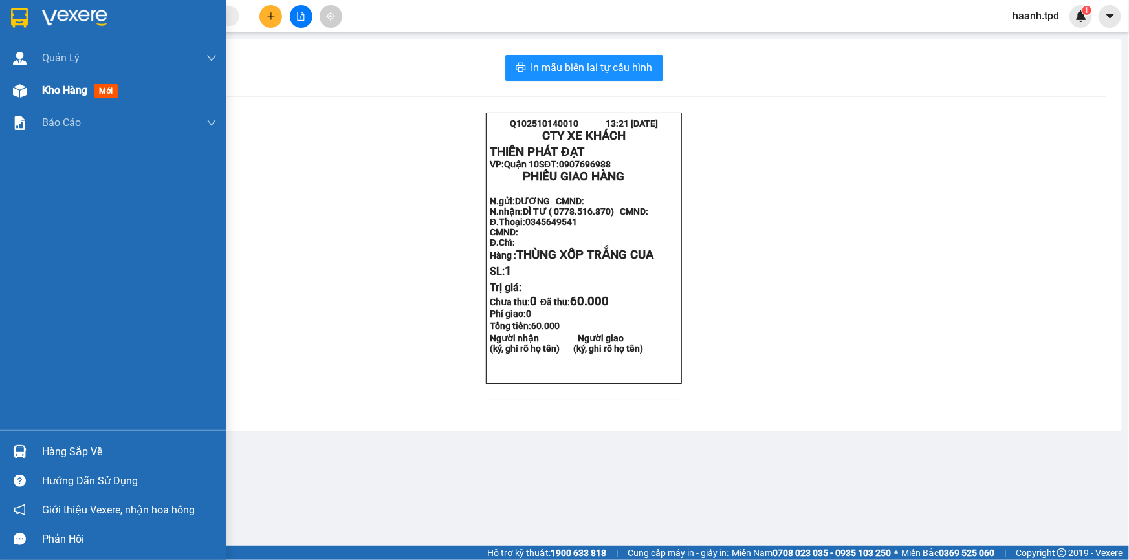
click at [32, 85] on div "Kho hàng mới" at bounding box center [113, 90] width 226 height 32
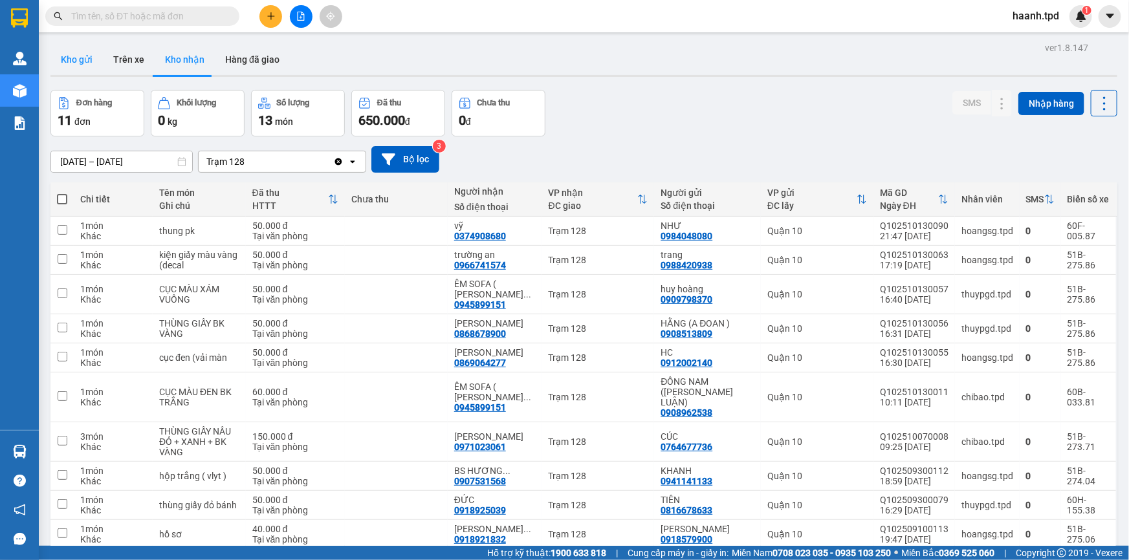
click at [71, 57] on button "Kho gửi" at bounding box center [76, 59] width 52 height 31
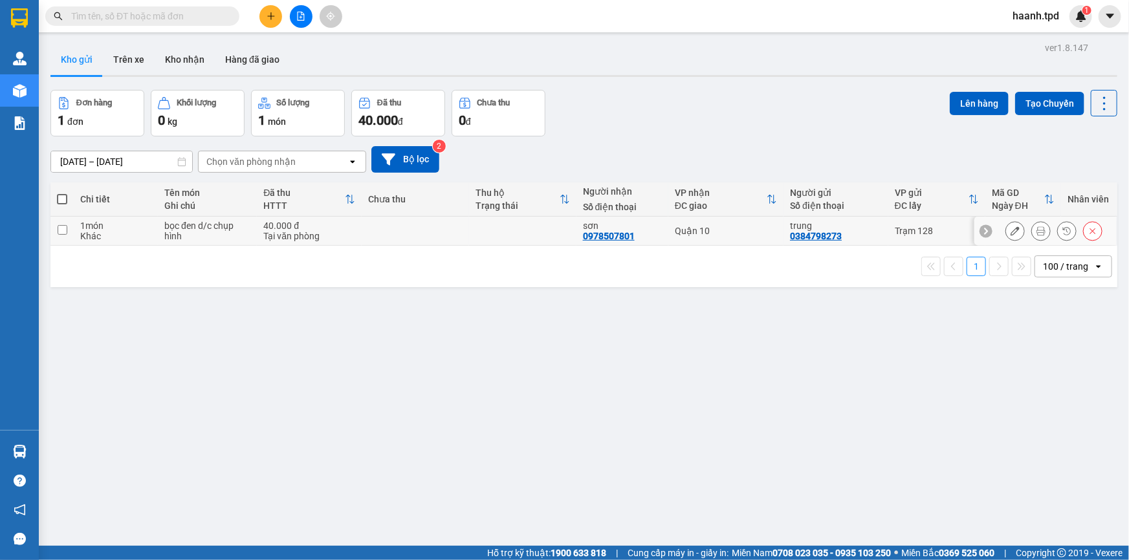
click at [347, 226] on div "40.000 đ" at bounding box center [309, 226] width 92 height 10
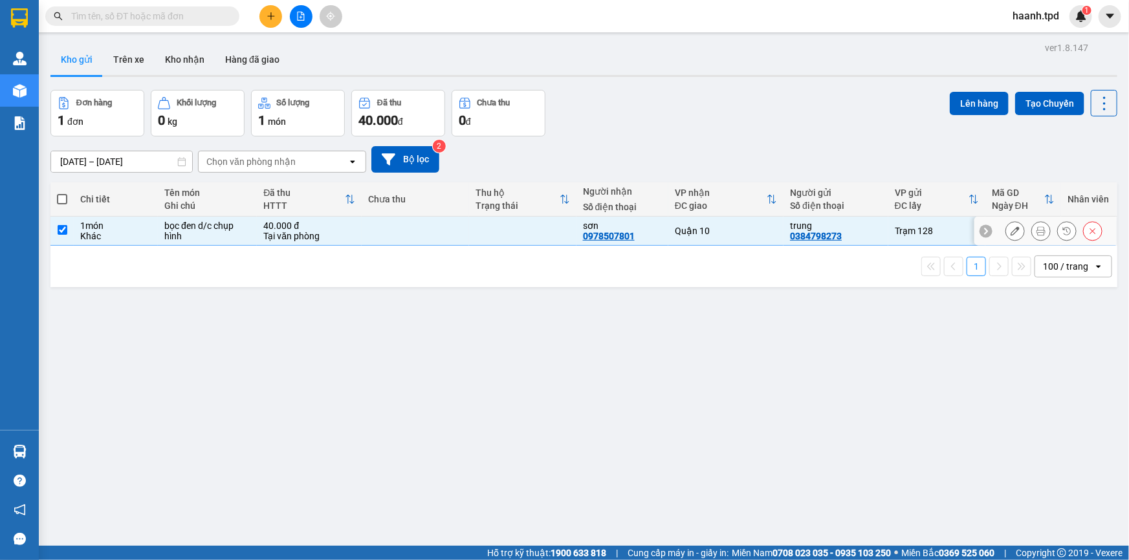
checkbox input "true"
click at [956, 111] on button "Lên hàng" at bounding box center [979, 103] width 59 height 23
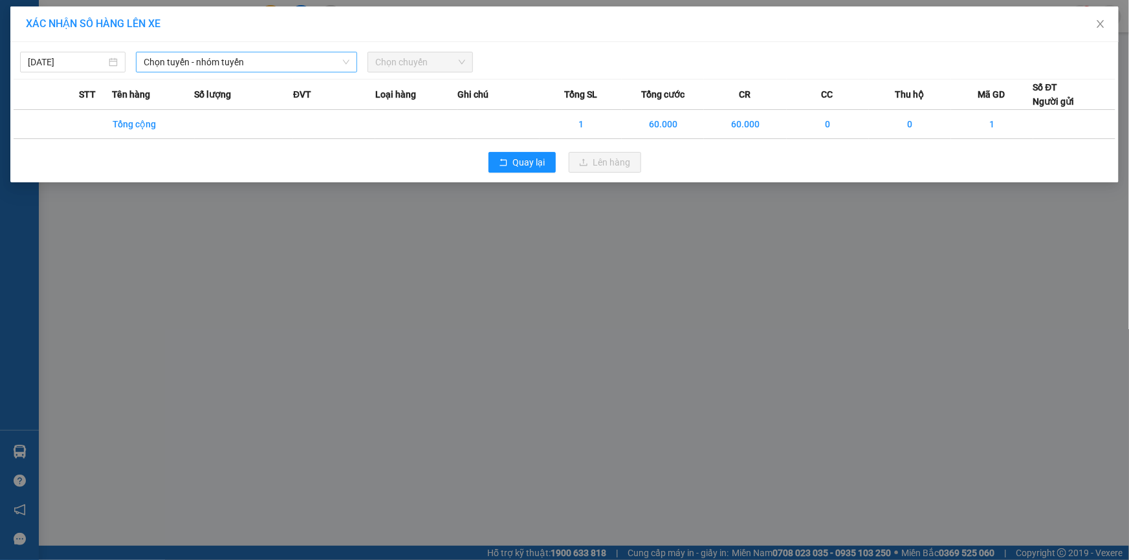
click at [239, 62] on span "Chọn tuyến - nhóm tuyến" at bounding box center [247, 61] width 206 height 19
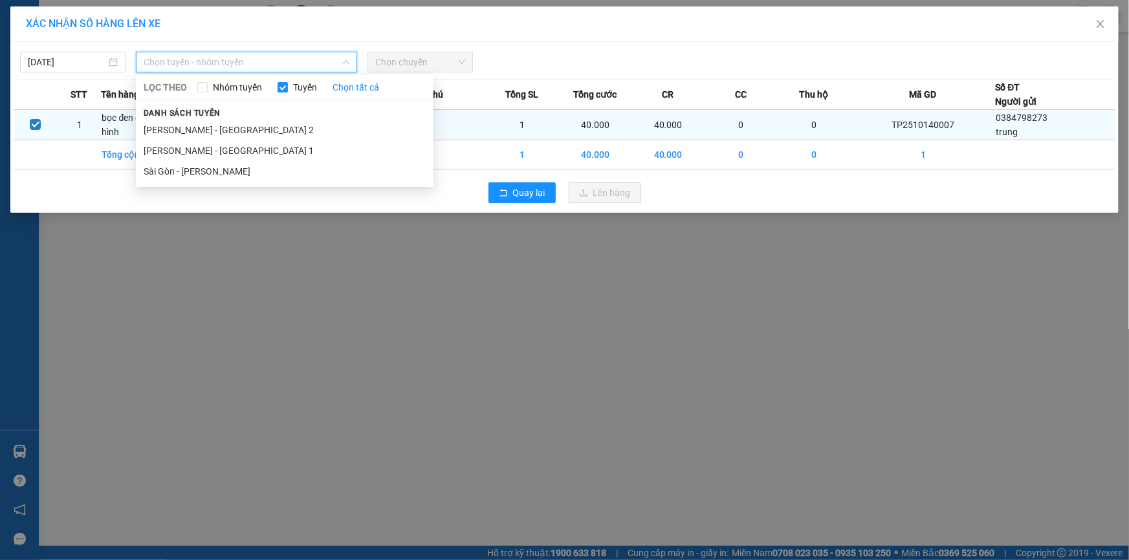
drag, startPoint x: 195, startPoint y: 131, endPoint x: 355, endPoint y: 115, distance: 160.5
click at [196, 130] on li "[PERSON_NAME] - [GEOGRAPHIC_DATA] 2" at bounding box center [285, 130] width 298 height 21
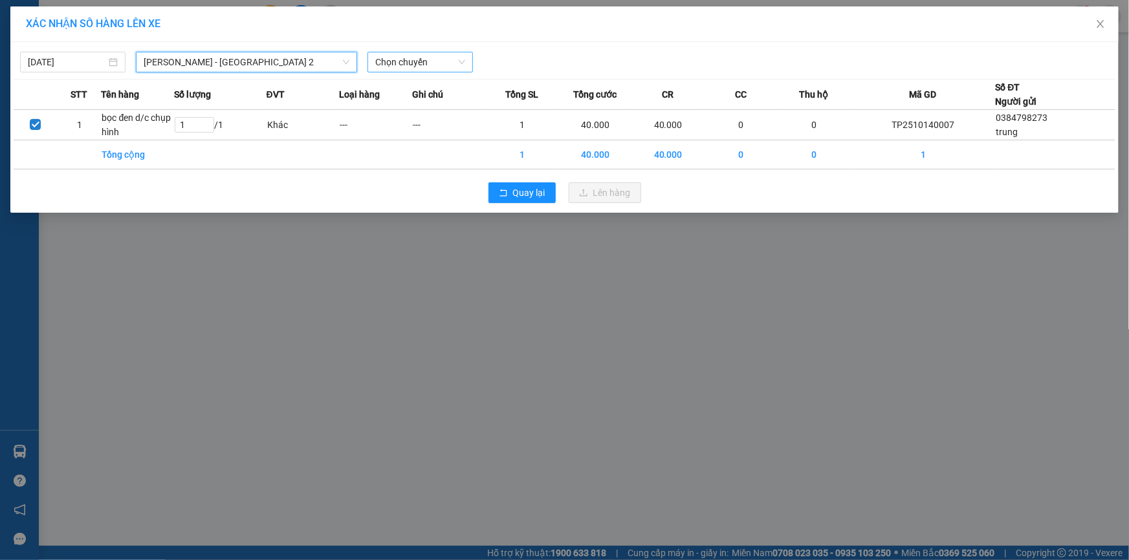
click at [434, 61] on span "Chọn chuyến" at bounding box center [420, 61] width 90 height 19
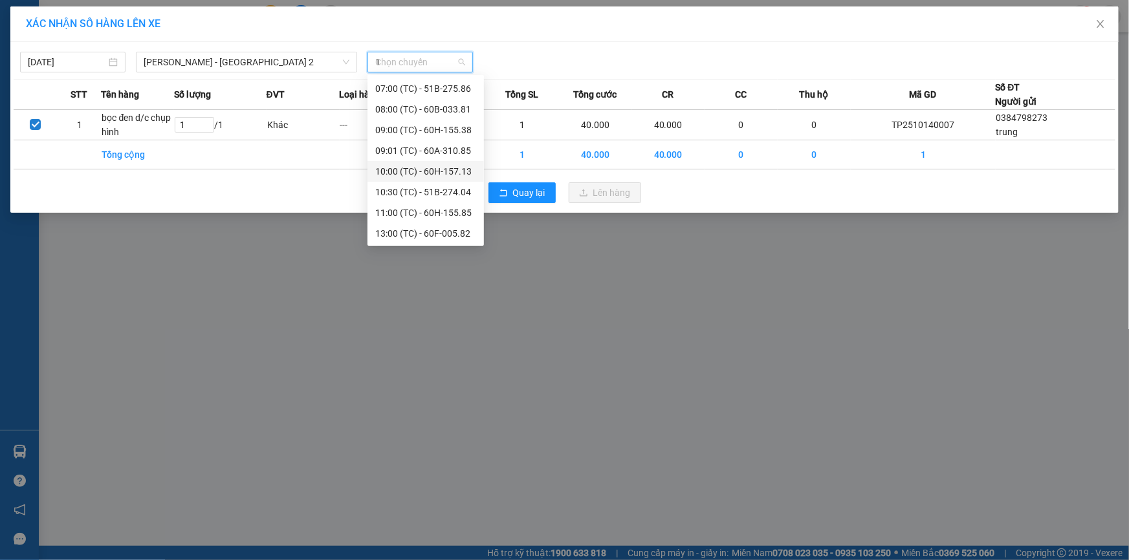
scroll to position [20, 0]
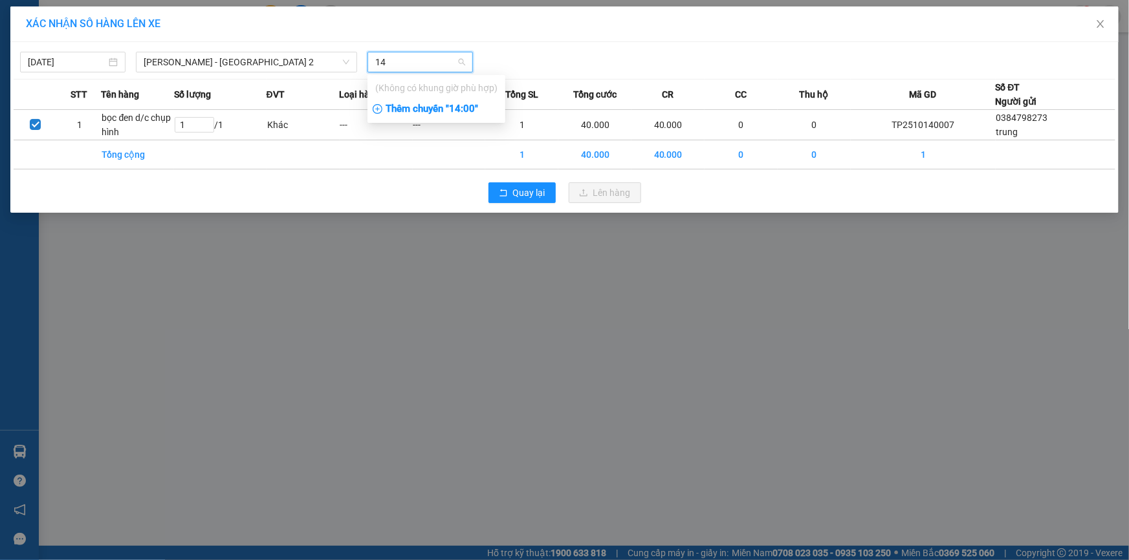
type input "14"
click at [472, 114] on div "Thêm chuyến " 14:00 "" at bounding box center [436, 109] width 138 height 22
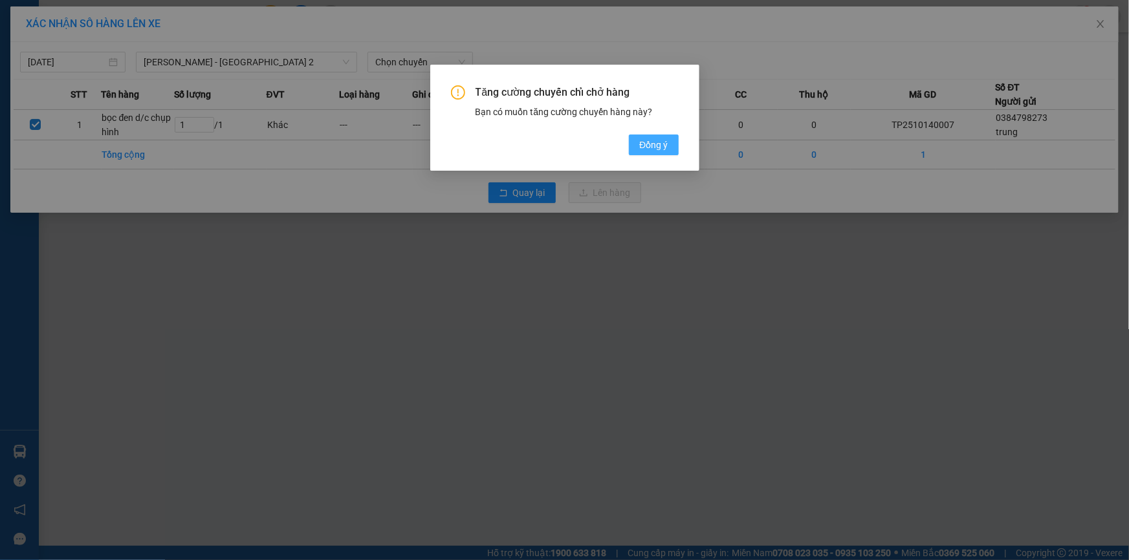
click at [655, 150] on span "Đồng ý" at bounding box center [653, 145] width 28 height 14
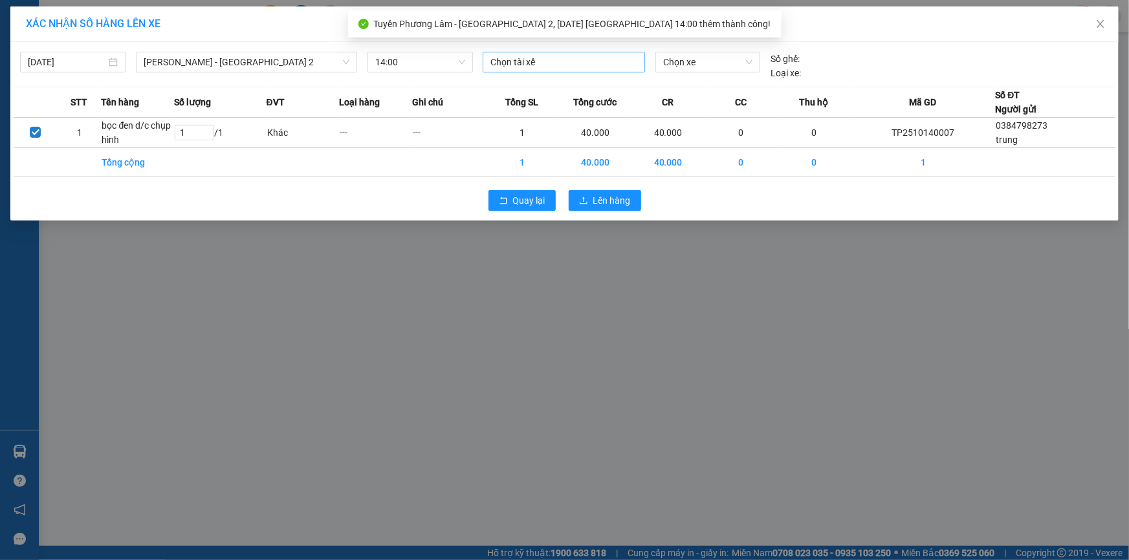
click at [538, 59] on div at bounding box center [564, 62] width 156 height 16
type input "chính"
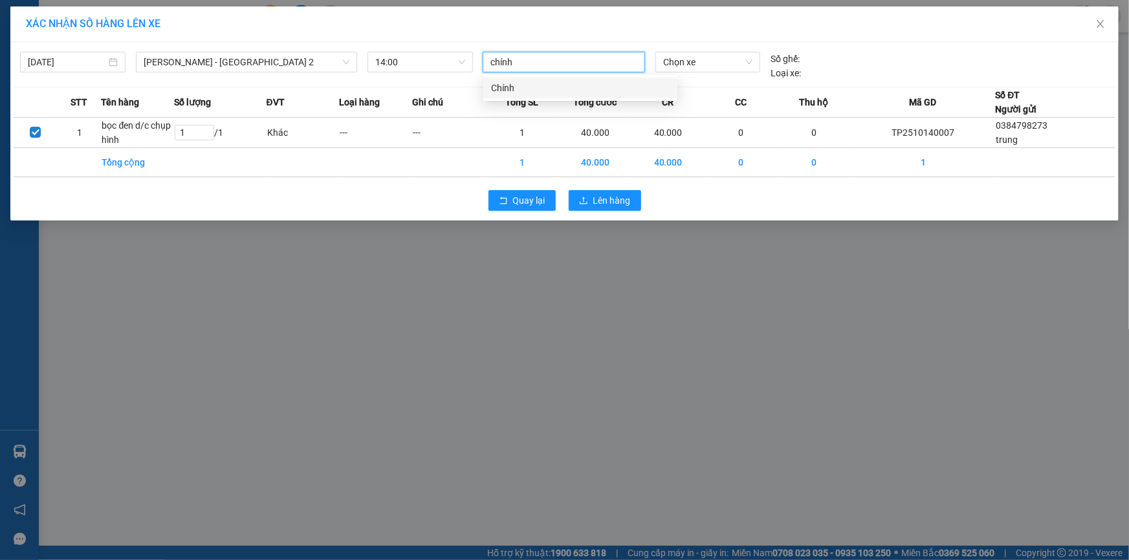
drag, startPoint x: 538, startPoint y: 92, endPoint x: 699, endPoint y: 79, distance: 161.6
click at [538, 91] on div "Chính" at bounding box center [580, 88] width 179 height 14
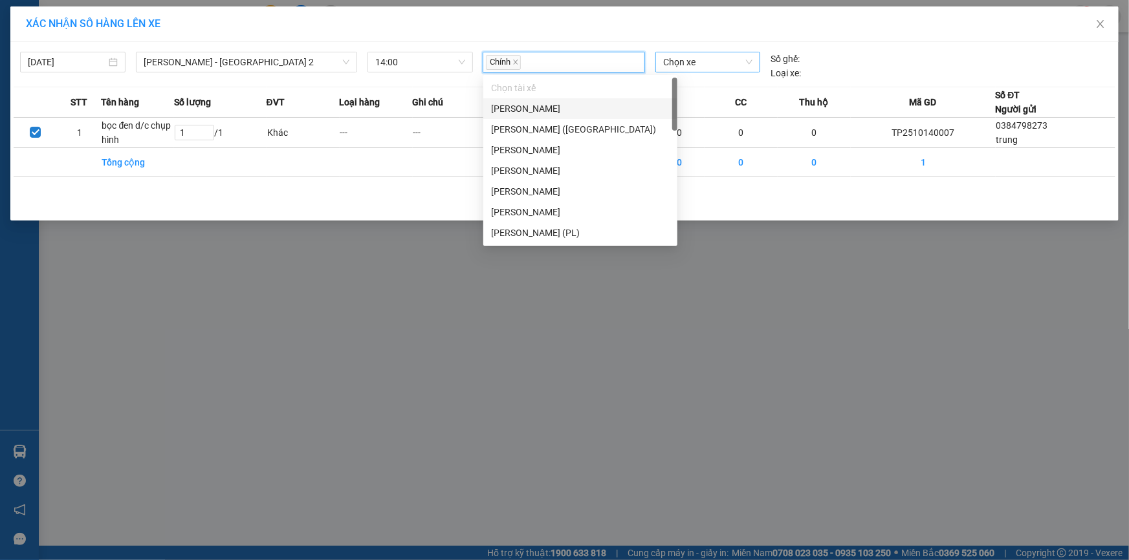
click at [707, 61] on span "Chọn xe" at bounding box center [707, 61] width 89 height 19
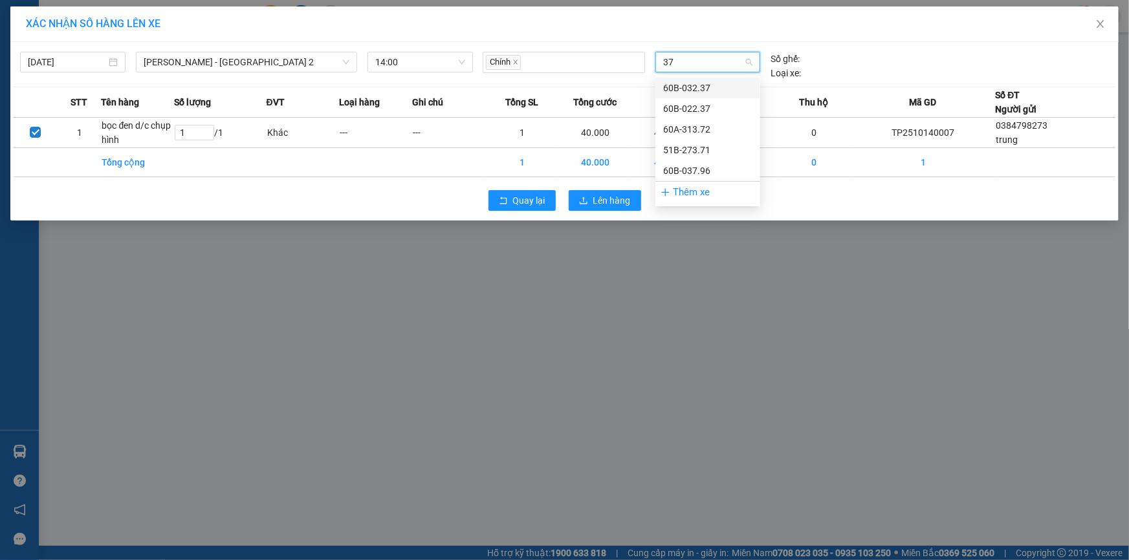
type input "371"
click at [740, 90] on div "51B-273.71" at bounding box center [707, 88] width 89 height 14
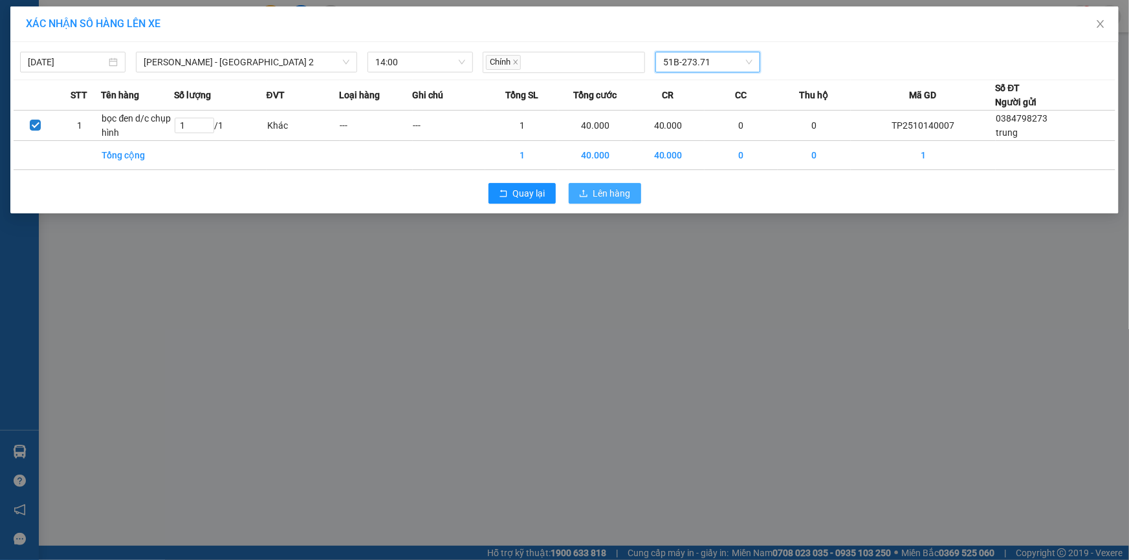
click at [605, 192] on span "Lên hàng" at bounding box center [612, 193] width 38 height 14
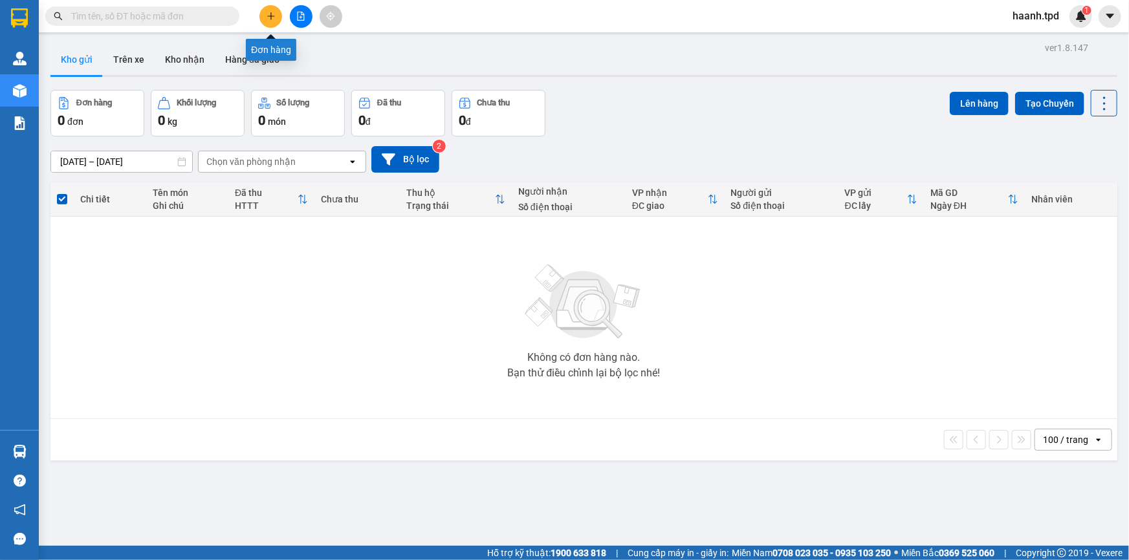
click at [277, 17] on button at bounding box center [270, 16] width 23 height 23
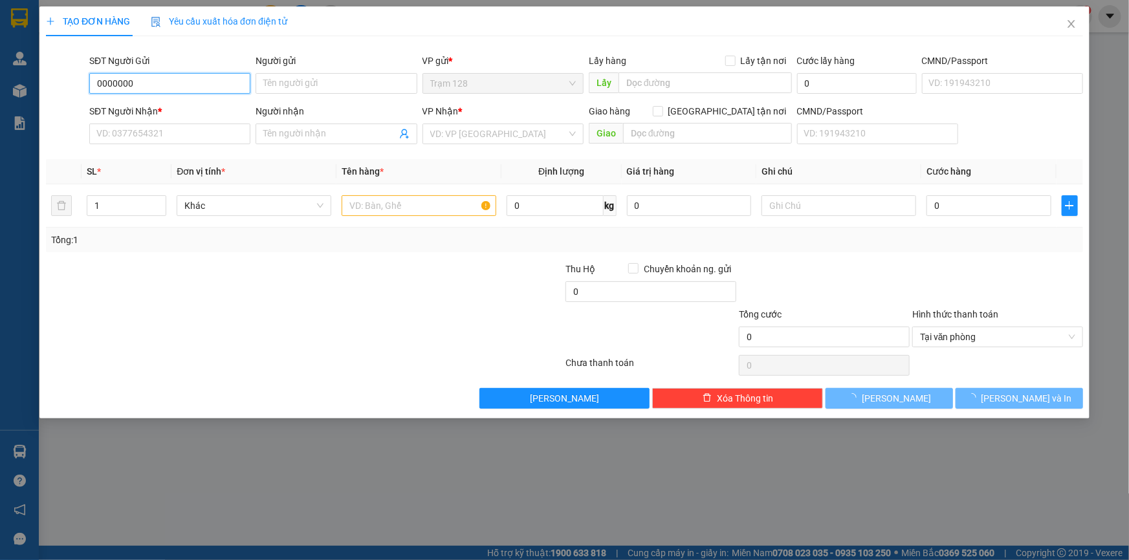
click at [149, 81] on input "0000000" at bounding box center [169, 83] width 161 height 21
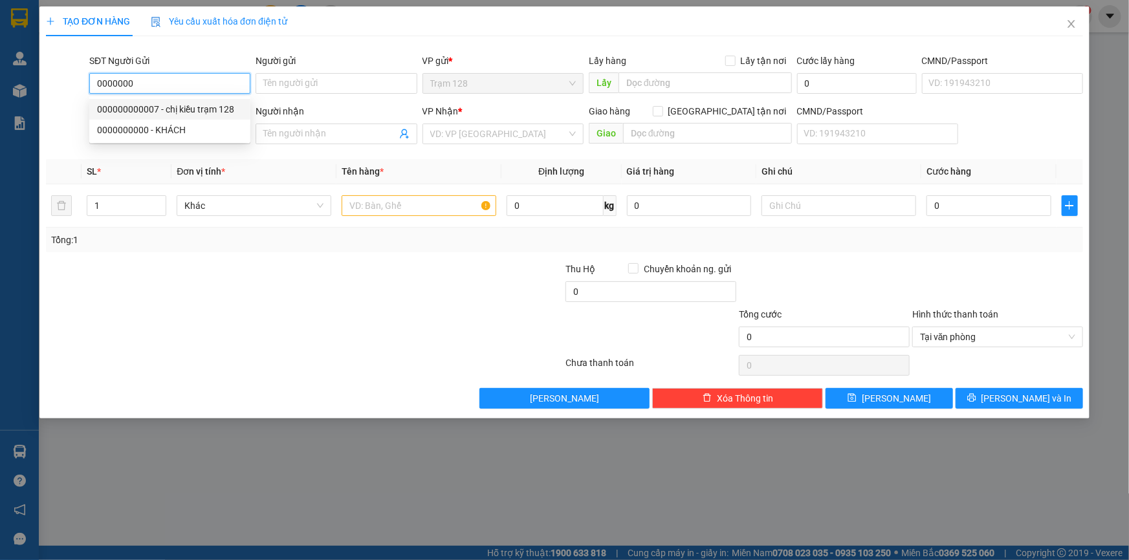
click at [188, 111] on div "000000000007 - chị kiều trạm 128" at bounding box center [170, 109] width 146 height 14
type input "000000000007"
type input "chị kiều trạm 128"
type input "0906180639"
type input "THƯƠNG TRẠM SG"
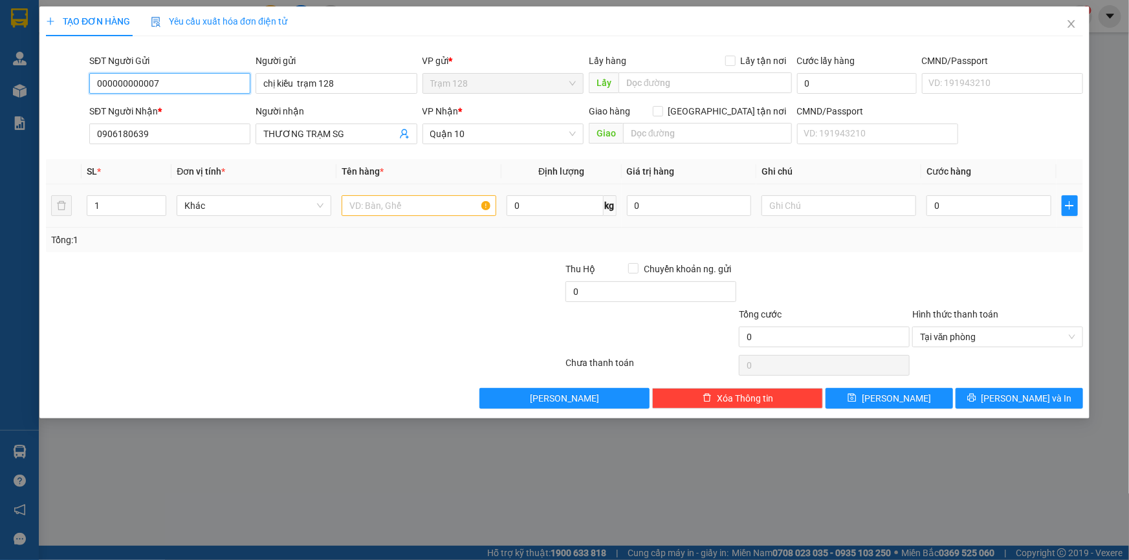
type input "000000000007"
click at [385, 206] on input "text" at bounding box center [419, 205] width 155 height 21
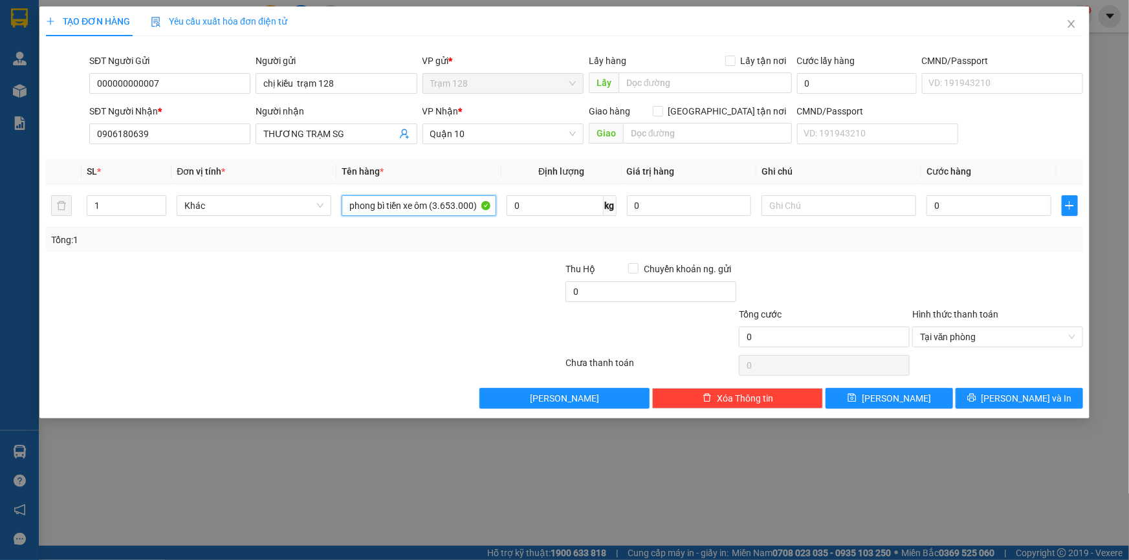
type input "phong bì tiền xe ôm (3.653.000)"
click at [936, 332] on span "Tại văn phòng" at bounding box center [997, 336] width 155 height 19
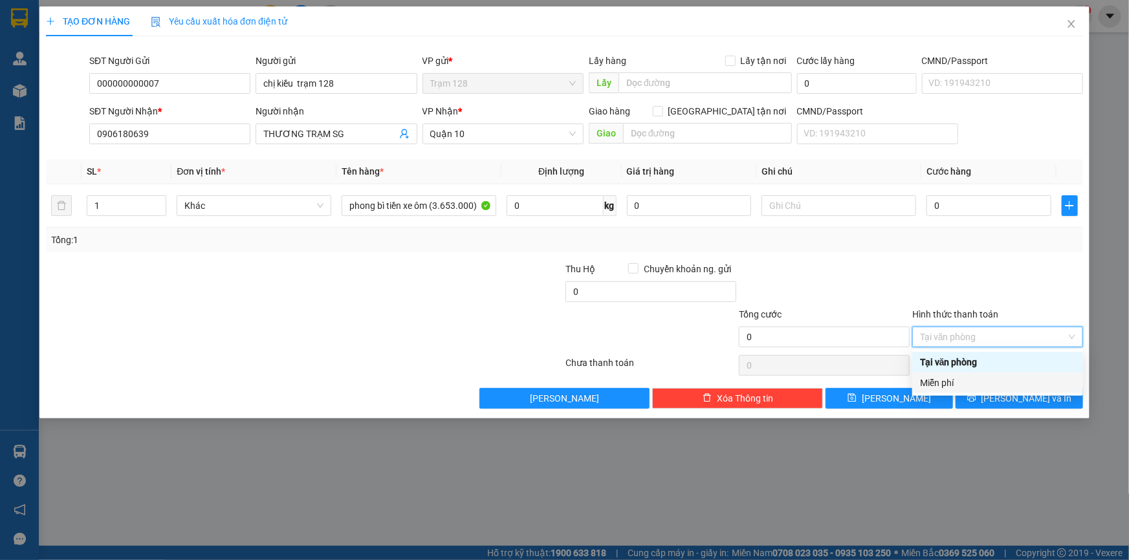
click at [945, 379] on div "Miễn phí" at bounding box center [997, 383] width 155 height 14
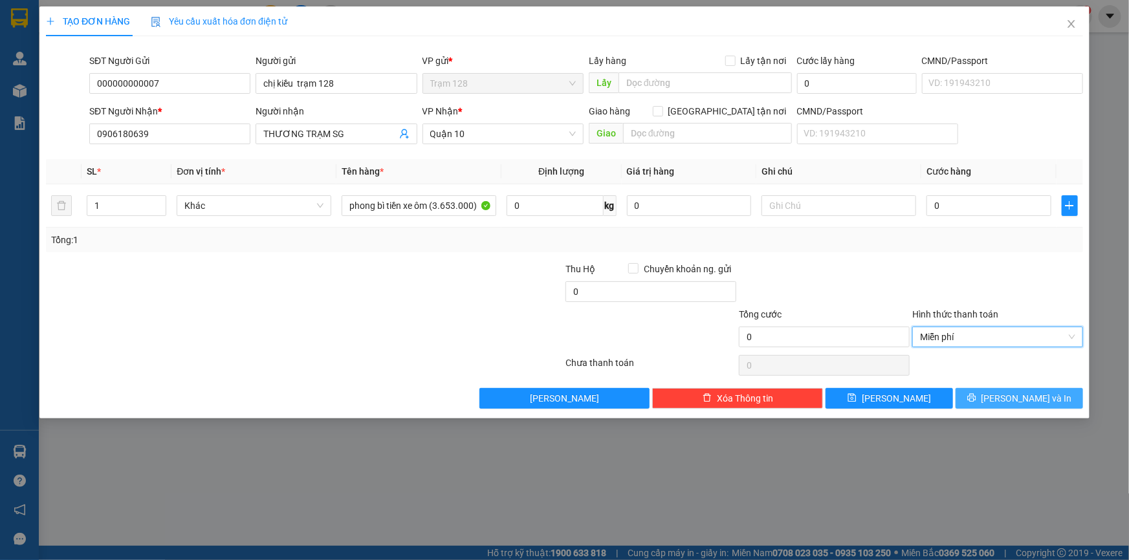
click at [1005, 399] on button "[PERSON_NAME] và In" at bounding box center [1018, 398] width 127 height 21
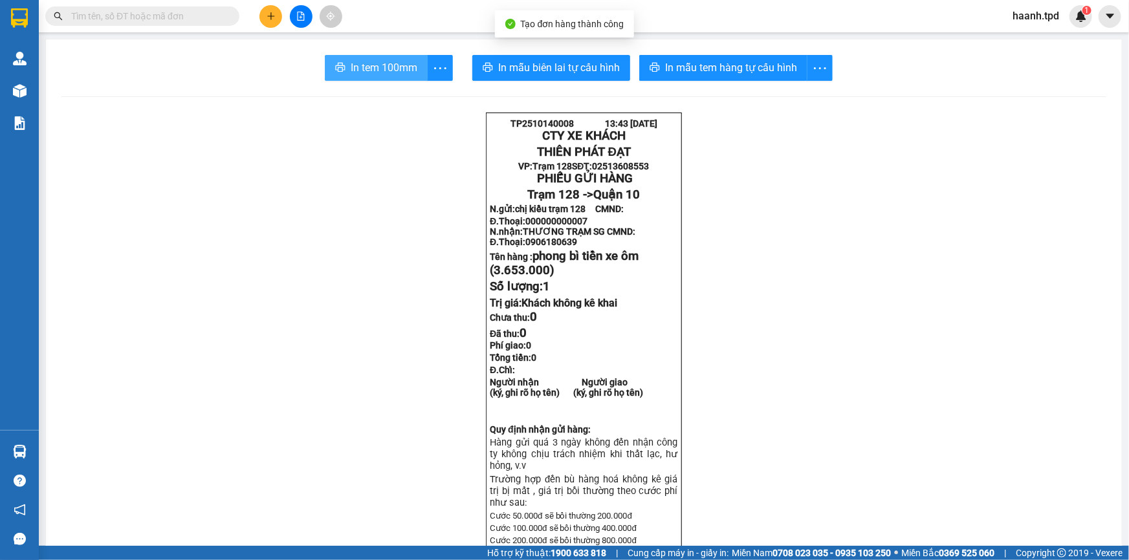
click at [369, 65] on span "In tem 100mm" at bounding box center [384, 68] width 67 height 16
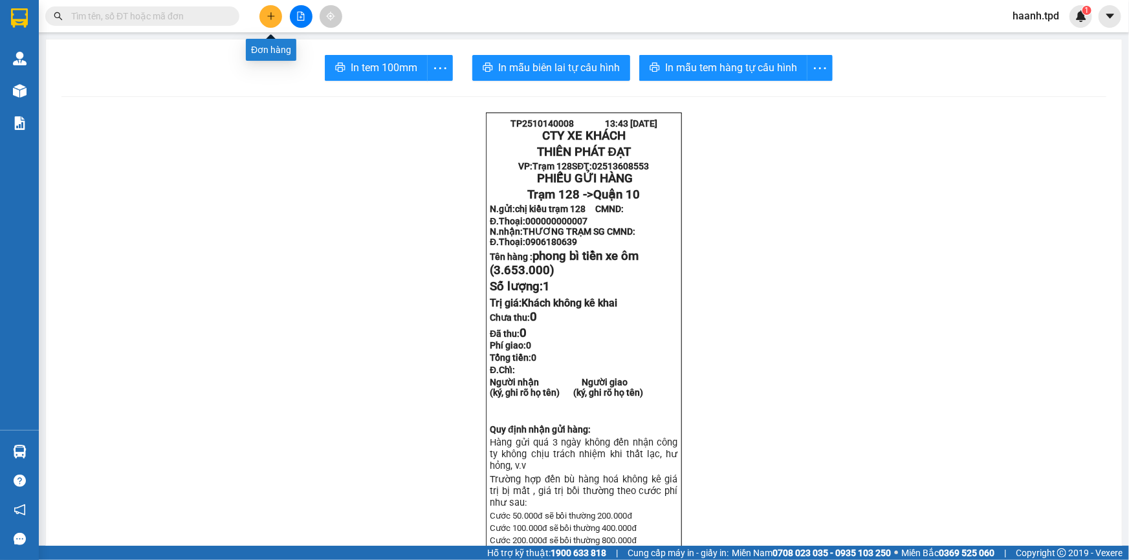
click at [266, 14] on icon "plus" at bounding box center [270, 16] width 9 height 9
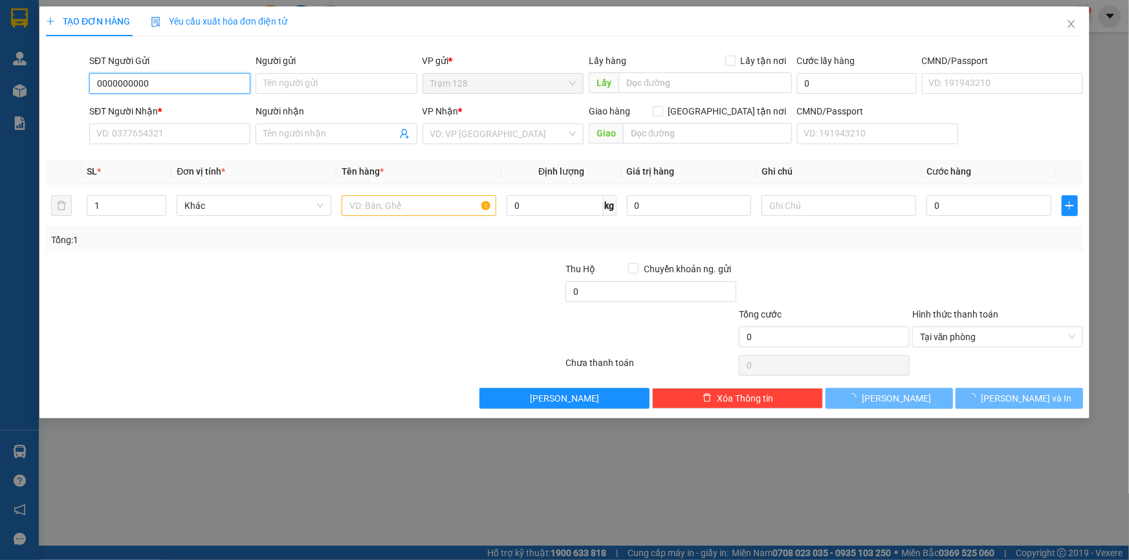
click at [216, 81] on input "0000000000" at bounding box center [169, 83] width 161 height 21
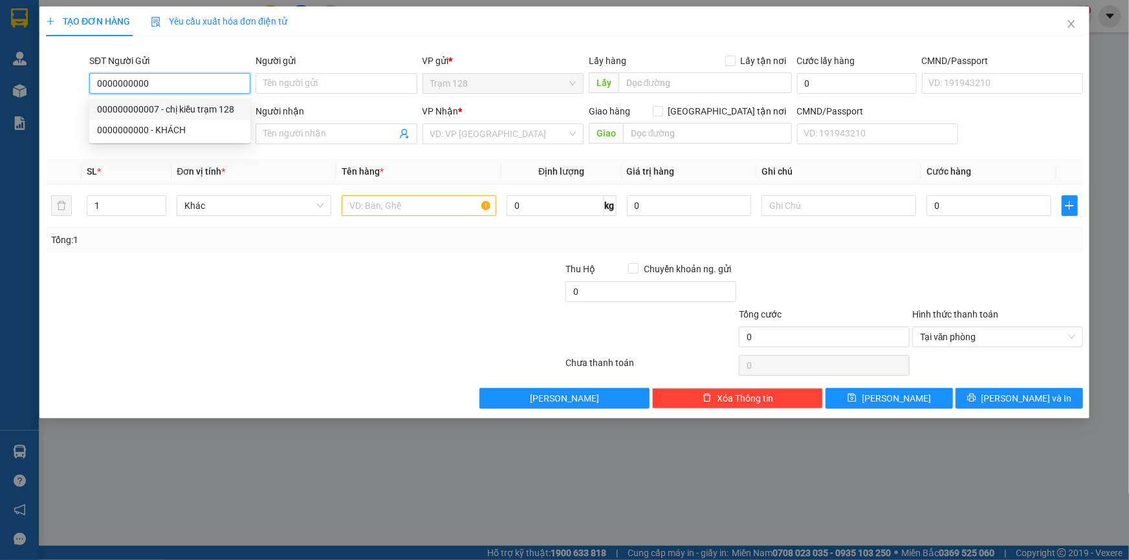
click at [213, 113] on div "000000000007 - chị kiều trạm 128" at bounding box center [170, 109] width 146 height 14
type input "000000000007"
type input "chị kiều trạm 128"
type input "0906180639"
type input "THƯƠNG TRẠM SG"
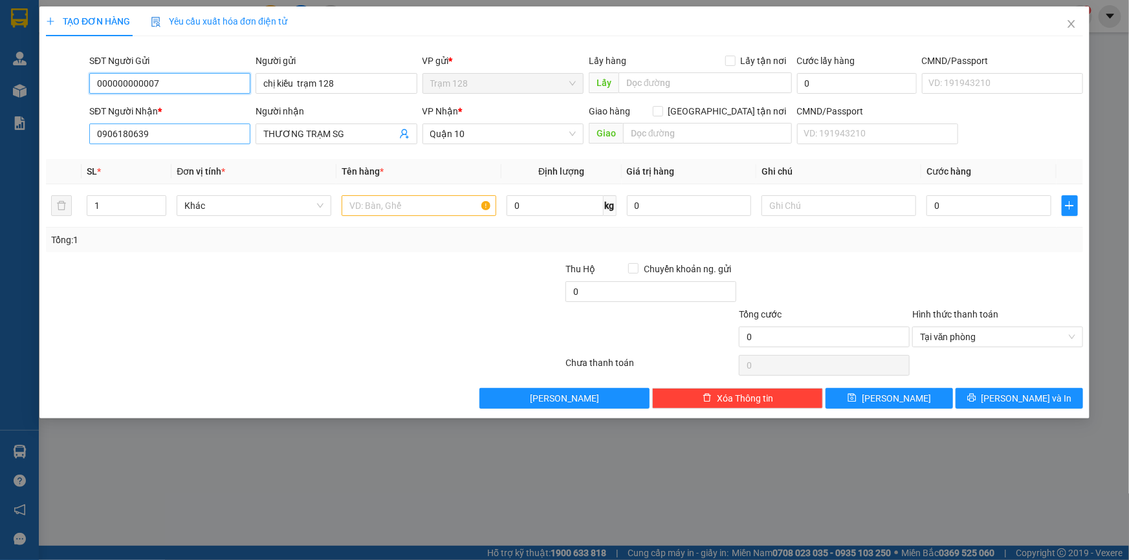
type input "000000000007"
click at [186, 137] on input "0906180639" at bounding box center [169, 134] width 161 height 21
click at [356, 134] on input "THƯƠNG TRẠM SG" at bounding box center [329, 134] width 133 height 14
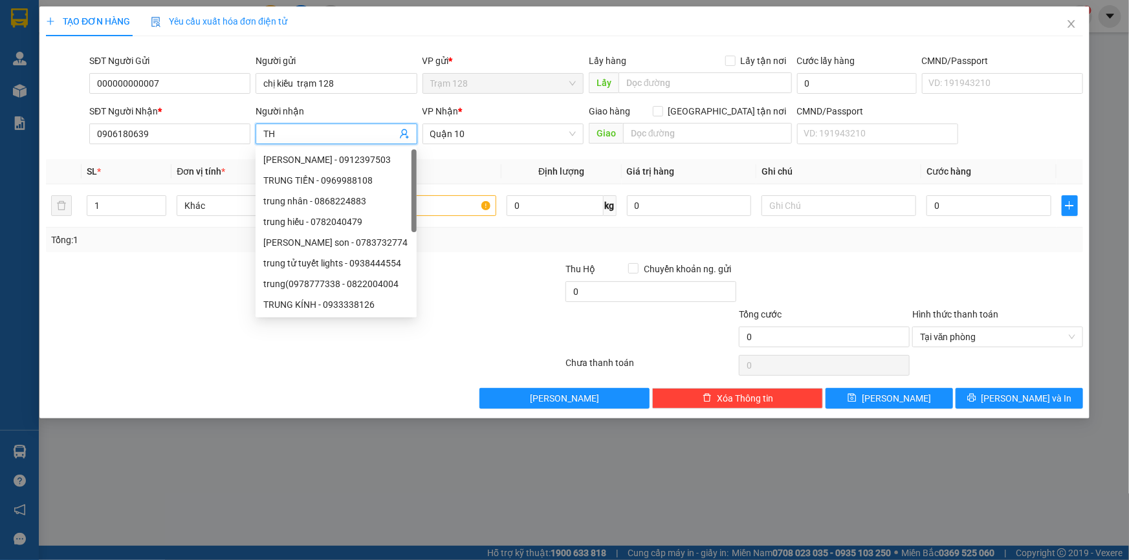
type input "T"
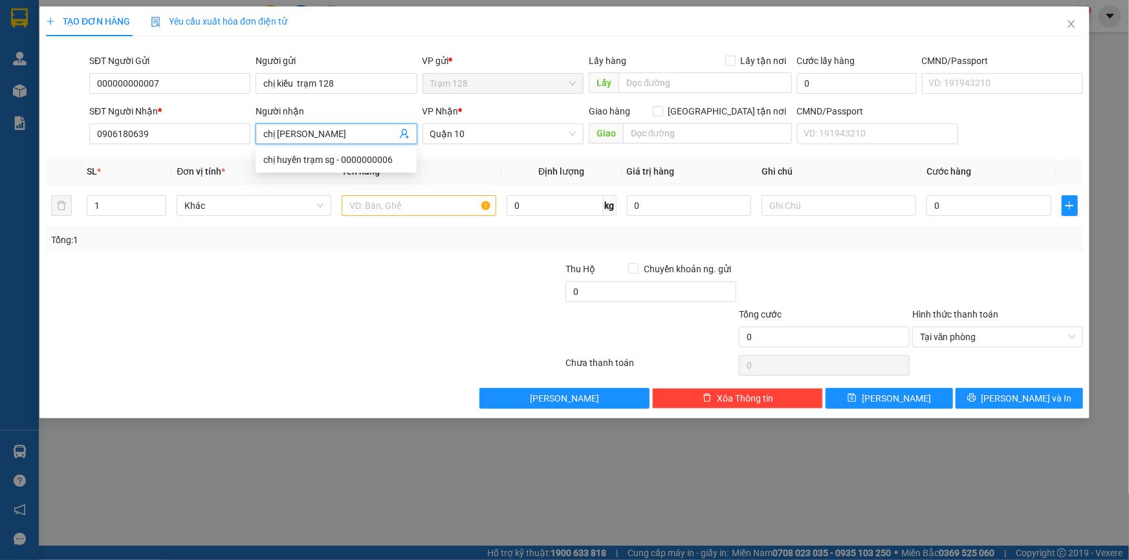
type input "chị [PERSON_NAME]"
click at [337, 183] on div "CHỊ HUYỀN SG - 0909876239" at bounding box center [336, 180] width 146 height 14
type input "0909876239"
type input "CHỊ HUYỀN SG"
click at [375, 211] on input "text" at bounding box center [419, 205] width 155 height 21
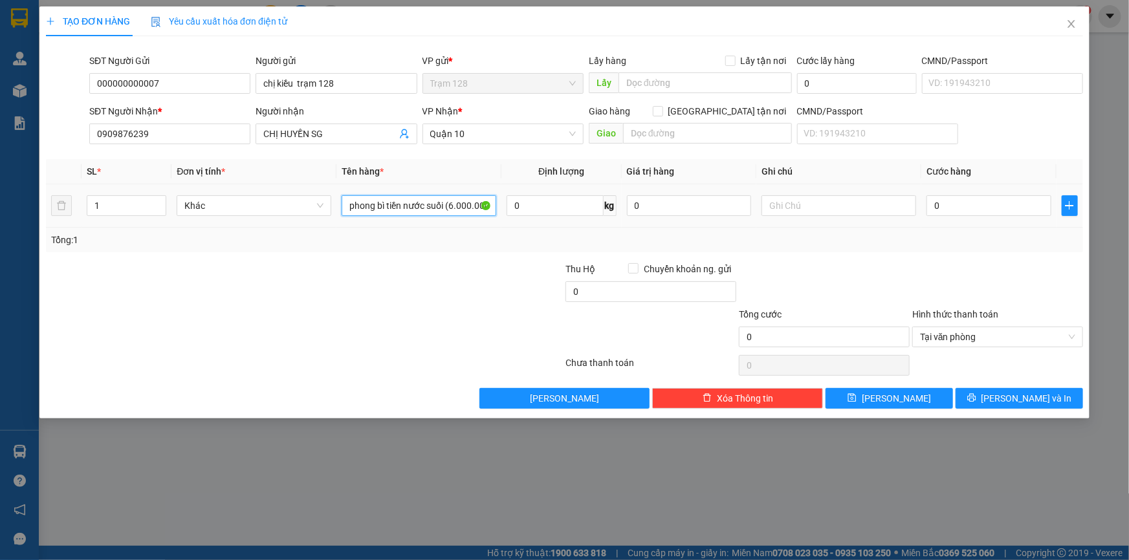
scroll to position [0, 1]
type input "phong bì tiền nước suối (6.000.000)"
click at [927, 335] on span "Tại văn phòng" at bounding box center [997, 336] width 155 height 19
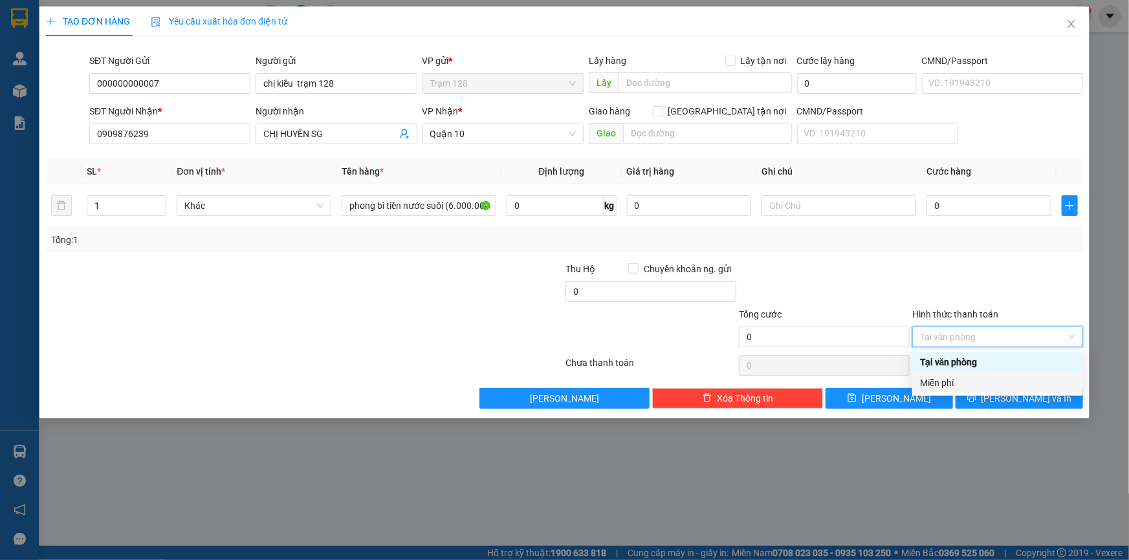
click at [940, 380] on div "Miễn phí" at bounding box center [997, 383] width 155 height 14
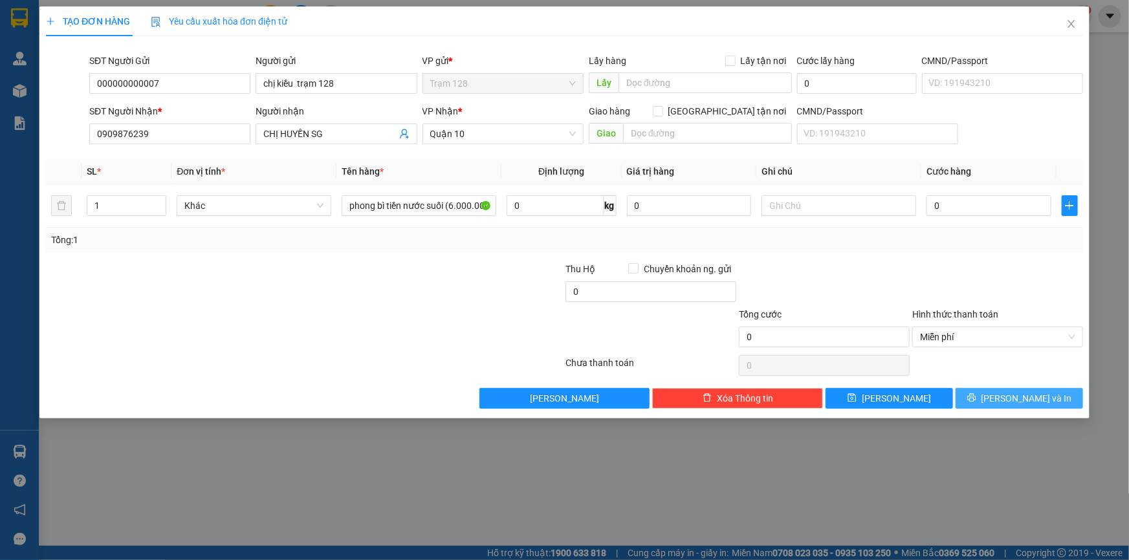
click at [981, 396] on button "[PERSON_NAME] và In" at bounding box center [1018, 398] width 127 height 21
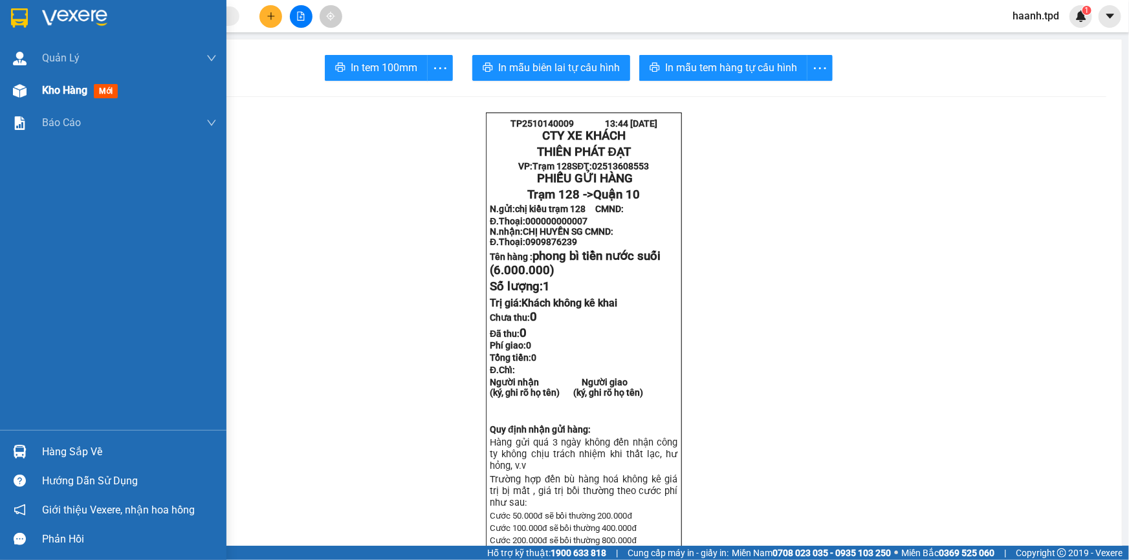
click at [39, 84] on div "Kho hàng mới" at bounding box center [113, 90] width 226 height 32
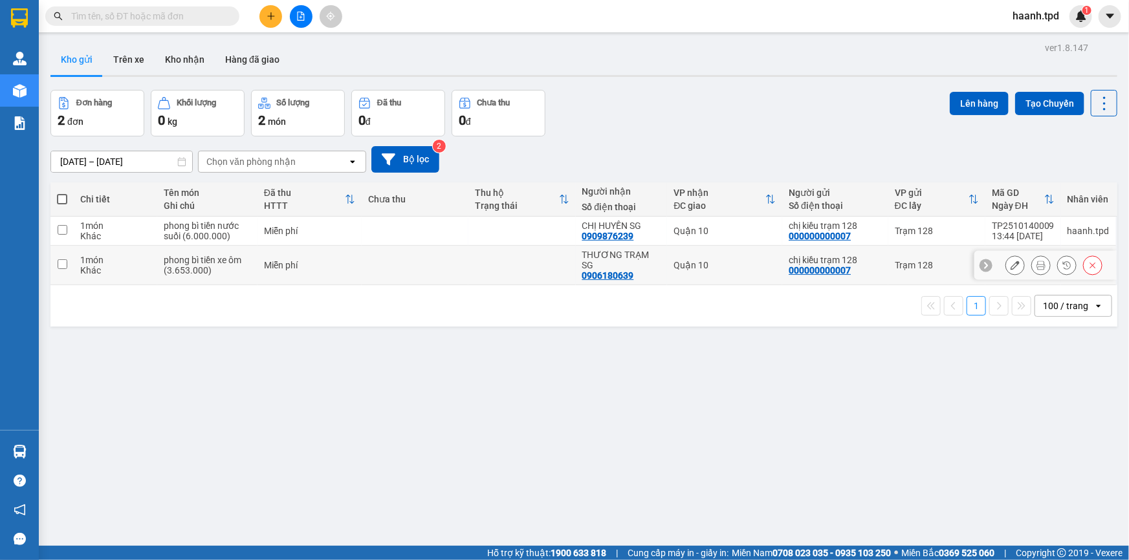
click at [640, 251] on div "THƯƠNG TRẠM SG" at bounding box center [621, 260] width 79 height 21
checkbox input "true"
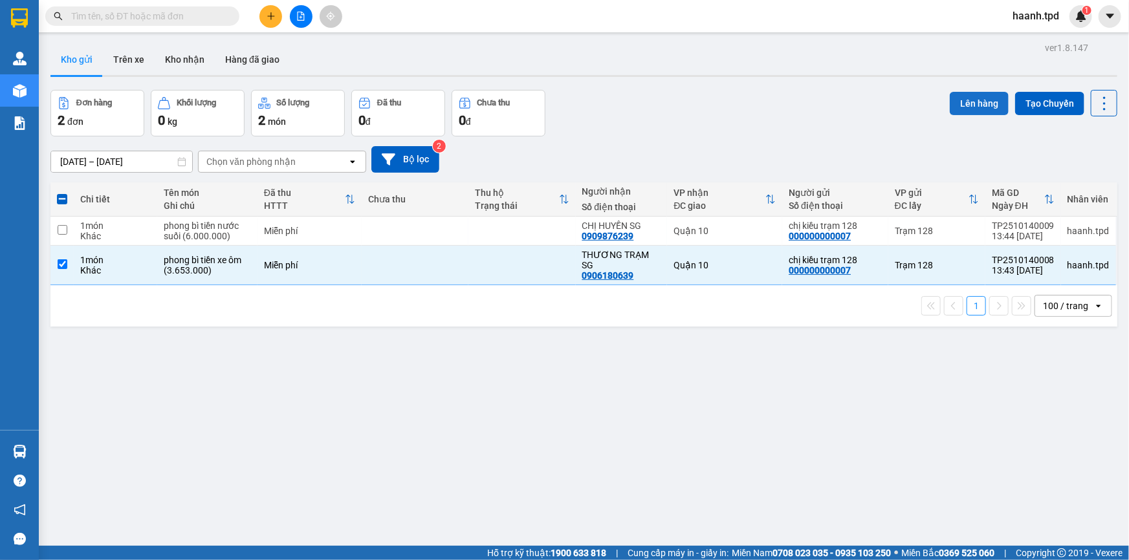
click at [961, 109] on button "Lên hàng" at bounding box center [979, 103] width 59 height 23
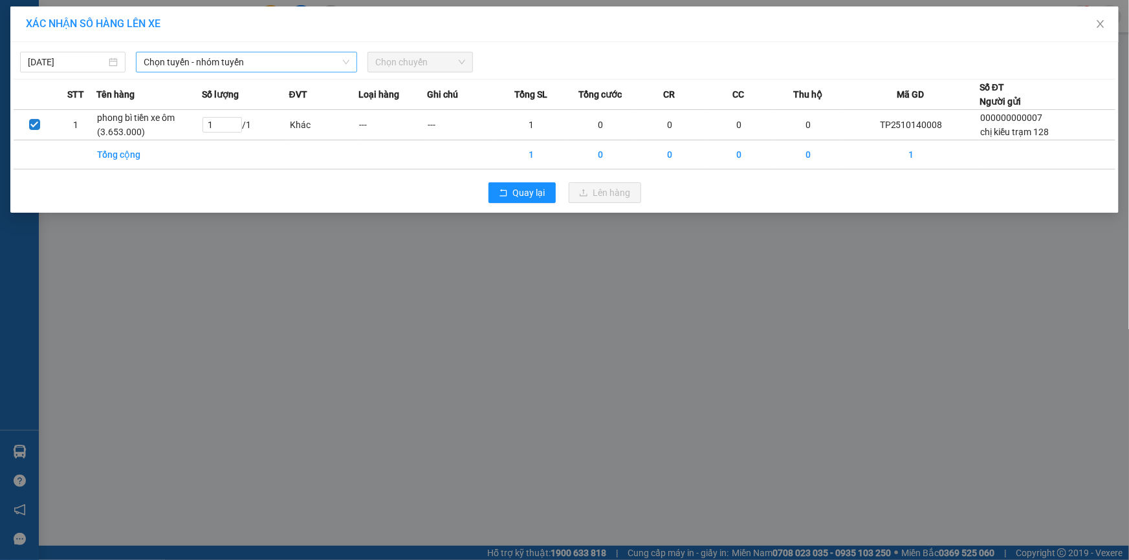
click at [175, 62] on span "Chọn tuyến - nhóm tuyến" at bounding box center [247, 61] width 206 height 19
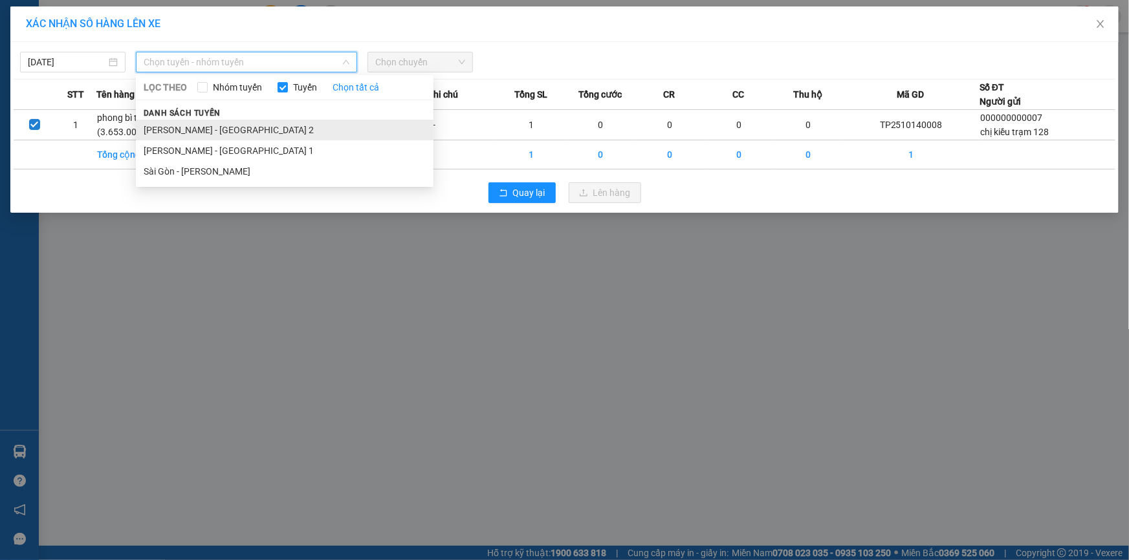
click at [181, 123] on li "[PERSON_NAME] - [GEOGRAPHIC_DATA] 2" at bounding box center [285, 130] width 298 height 21
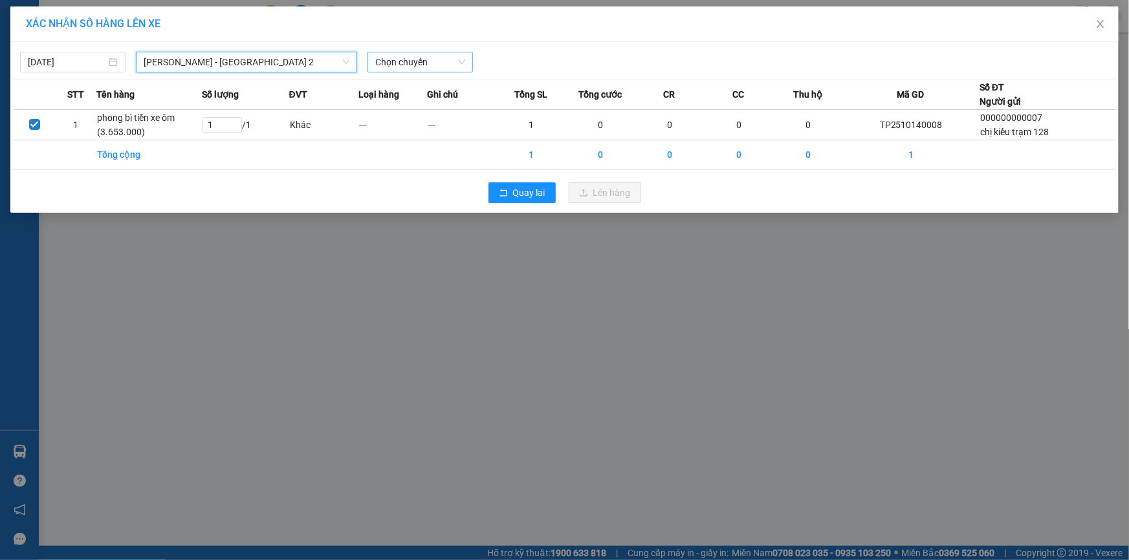
click at [404, 57] on span "Chọn chuyến" at bounding box center [420, 61] width 90 height 19
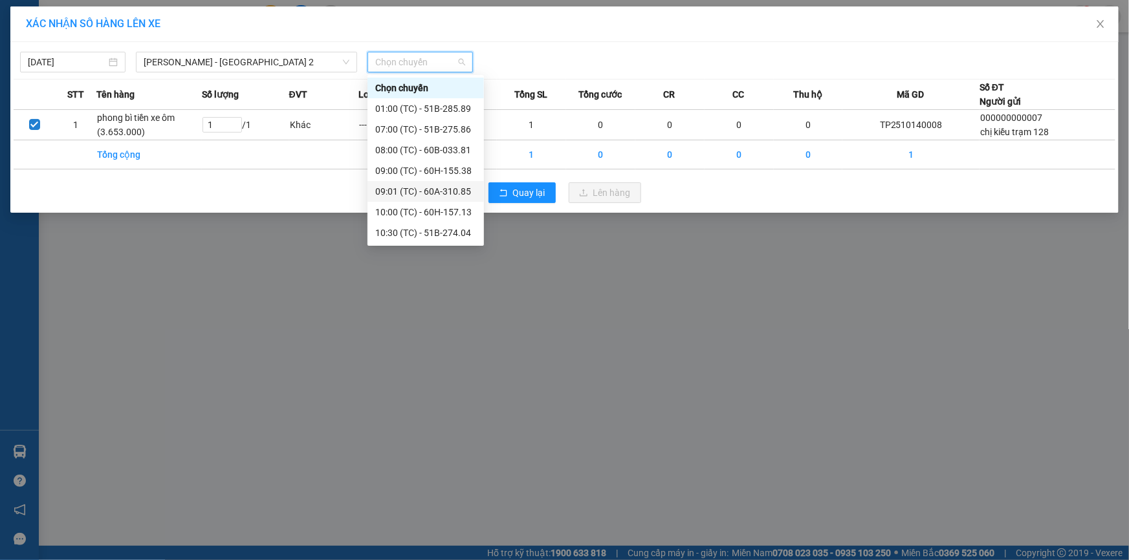
scroll to position [61, 0]
click at [413, 228] on div "14:00 (TC) - 51B-273.71" at bounding box center [425, 233] width 101 height 14
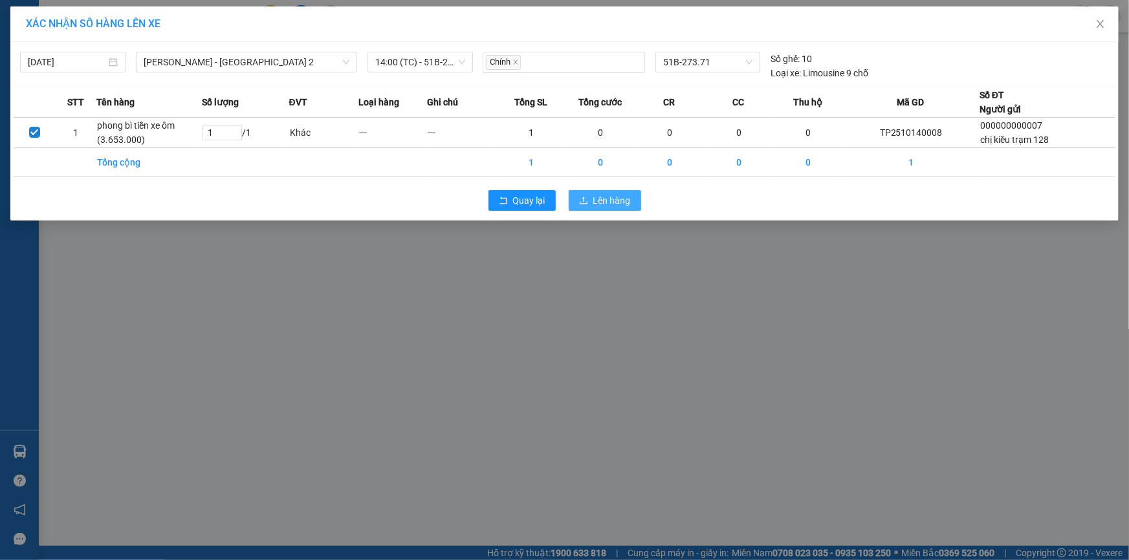
click at [587, 202] on icon "upload" at bounding box center [583, 200] width 9 height 9
